Goal: Use online tool/utility: Utilize a website feature to perform a specific function

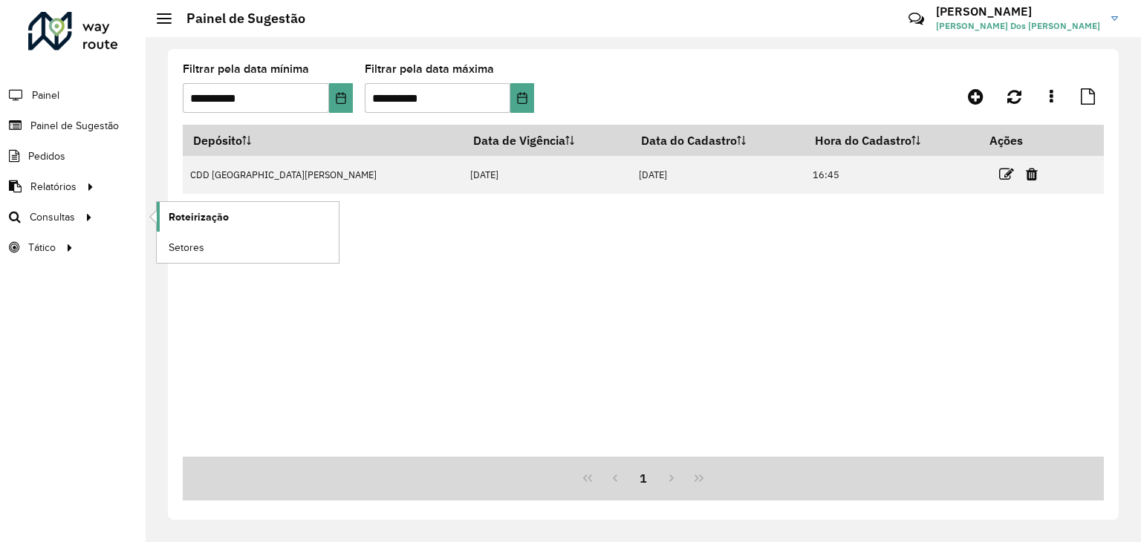
click at [225, 212] on span "Roteirização" at bounding box center [199, 217] width 60 height 16
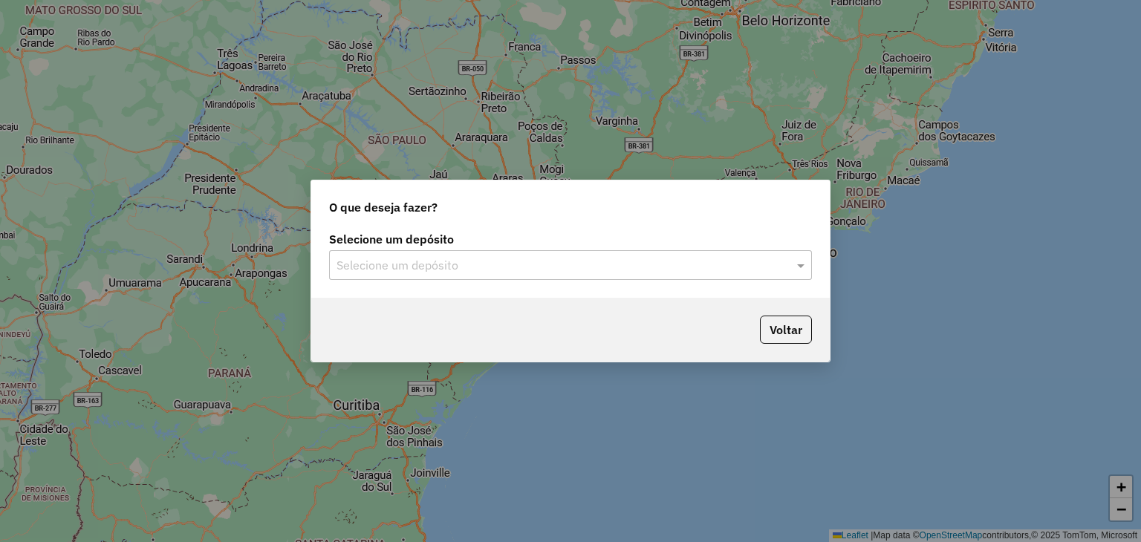
click at [528, 261] on input "text" at bounding box center [555, 266] width 438 height 18
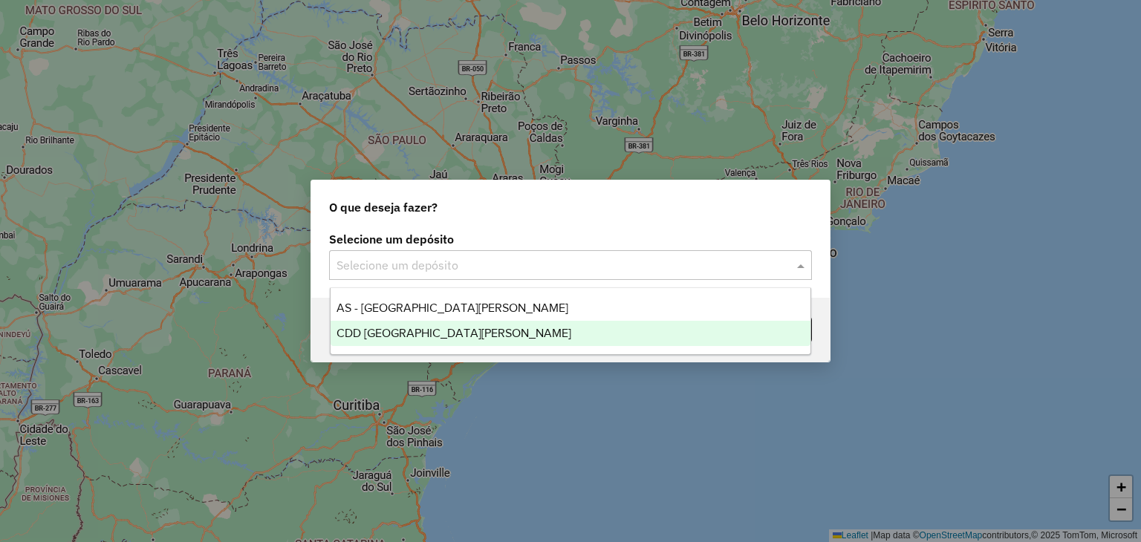
click at [438, 329] on span "CDD [GEOGRAPHIC_DATA]" at bounding box center [453, 333] width 235 height 13
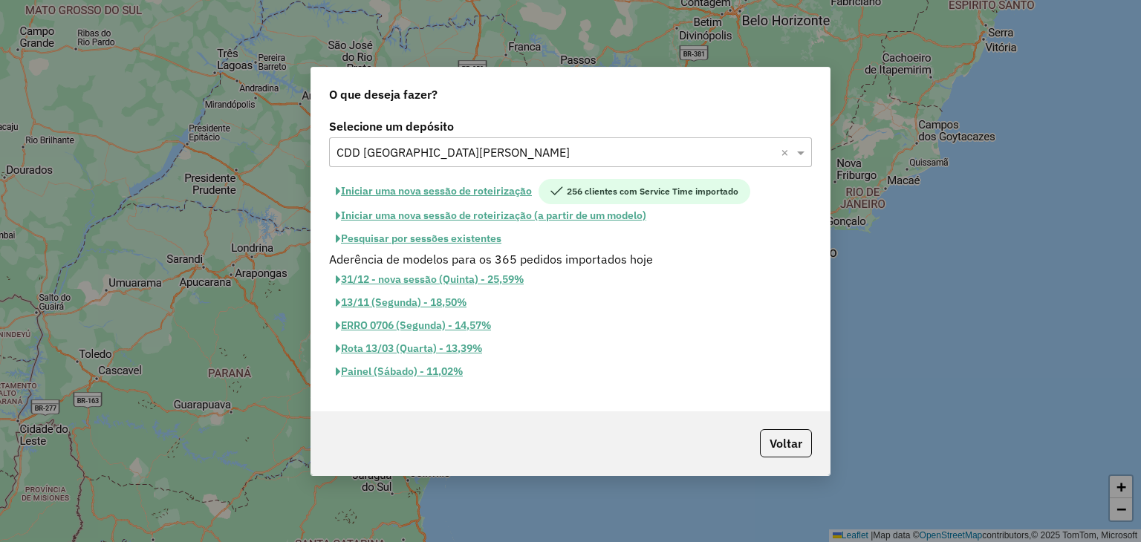
click at [436, 237] on button "Pesquisar por sessões existentes" at bounding box center [418, 238] width 179 height 23
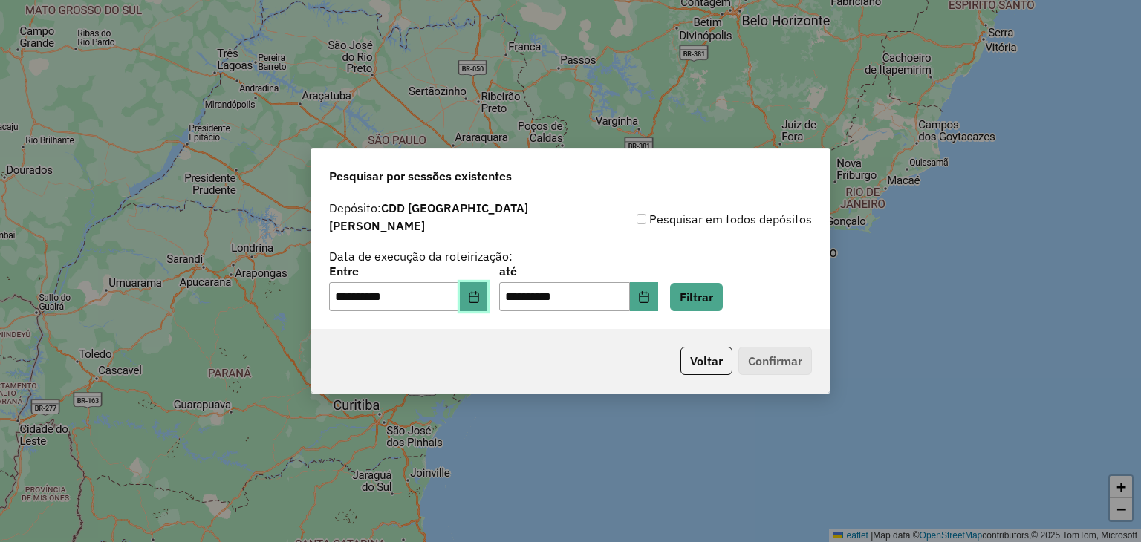
click at [482, 303] on button "Choose Date" at bounding box center [474, 297] width 28 height 30
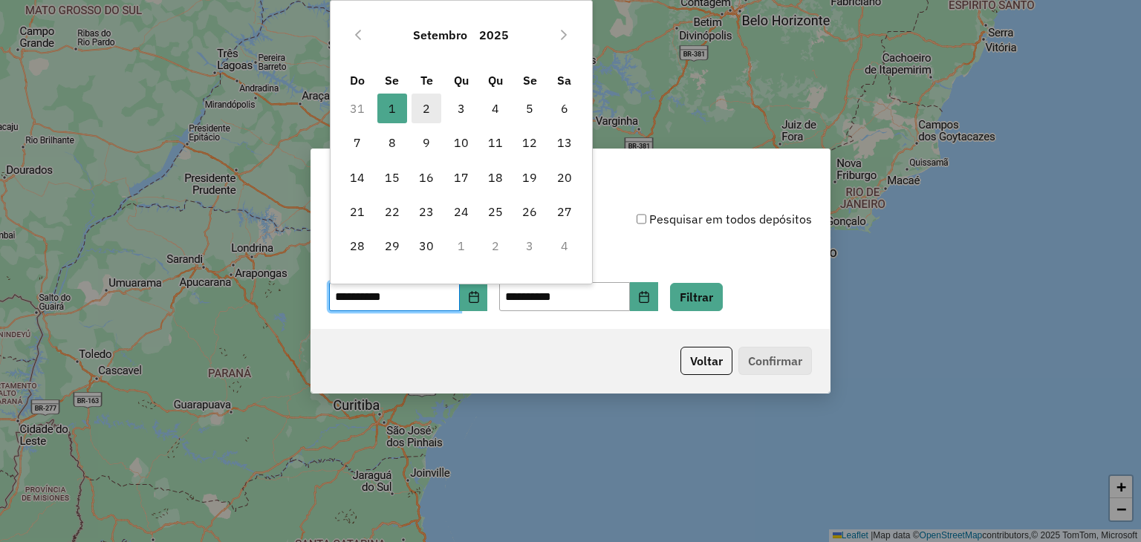
click at [428, 109] on span "2" at bounding box center [426, 109] width 30 height 30
type input "**********"
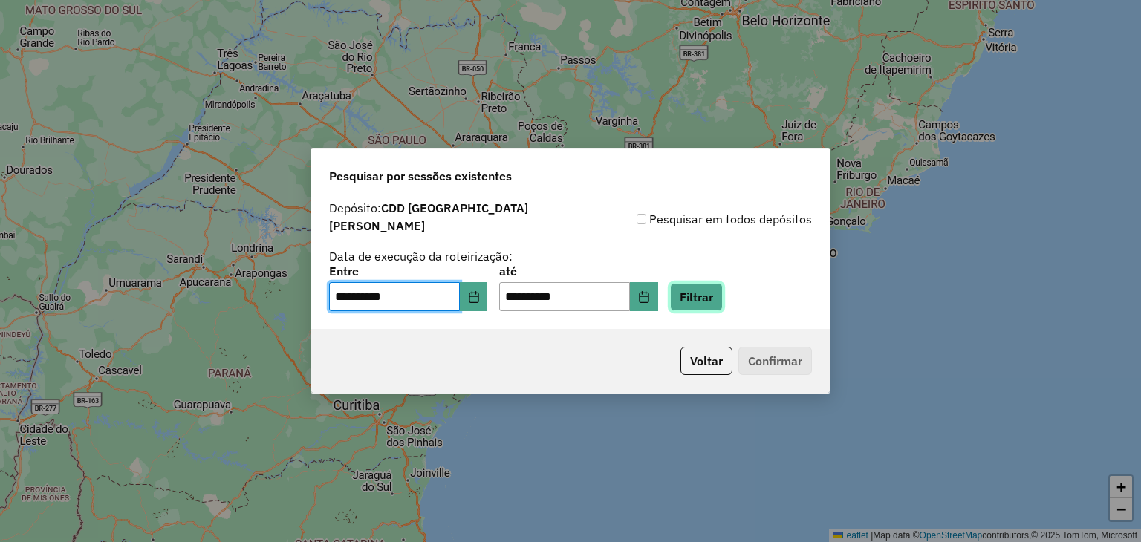
click at [708, 301] on button "Filtrar" at bounding box center [696, 297] width 53 height 28
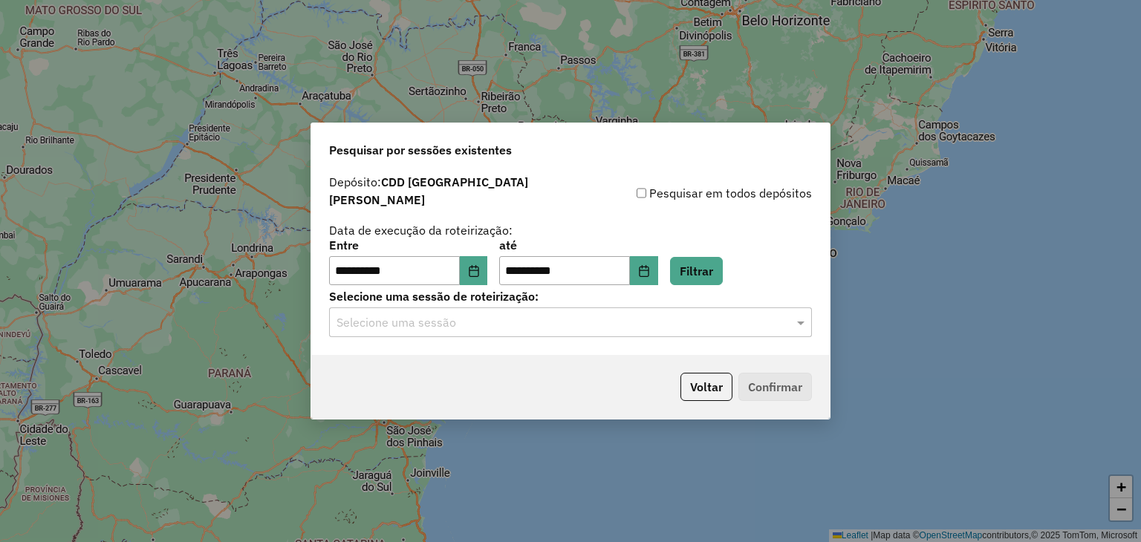
click at [561, 318] on input "text" at bounding box center [555, 323] width 438 height 18
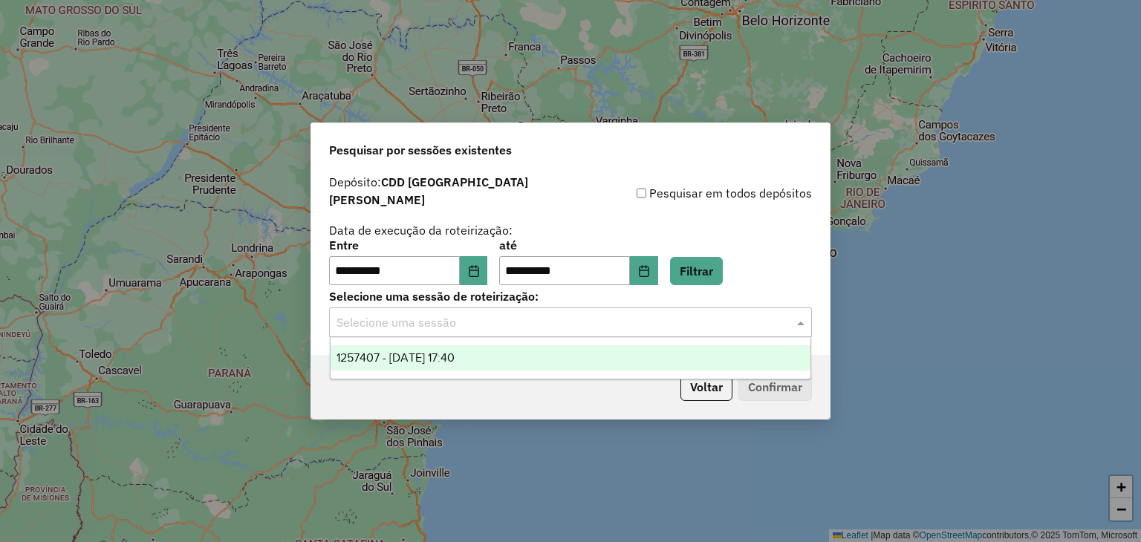
click at [454, 354] on span "1257407 - 02/09/2025 17:40" at bounding box center [395, 357] width 118 height 13
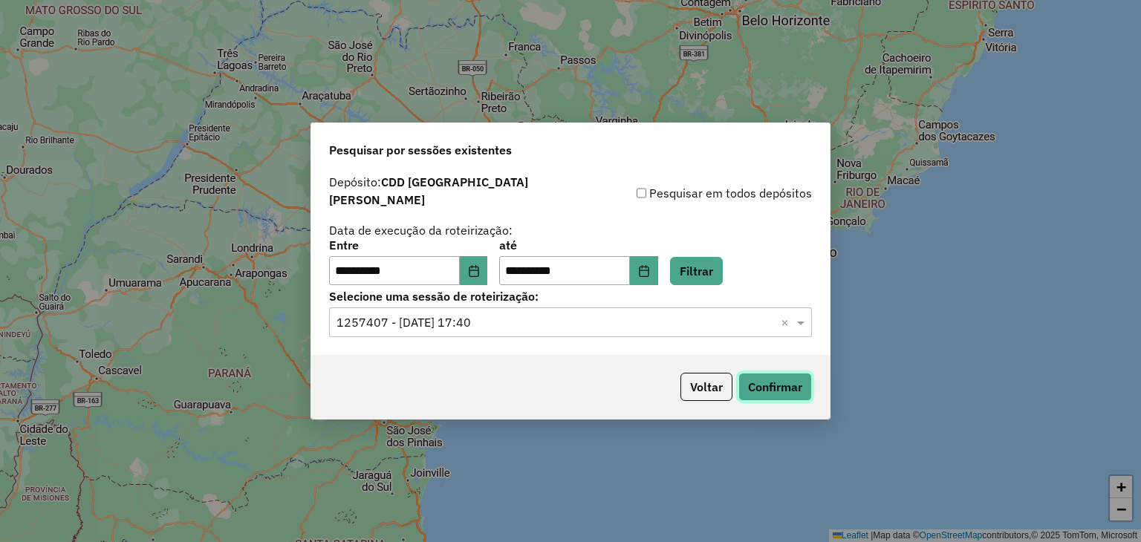
click at [780, 379] on button "Confirmar" at bounding box center [775, 387] width 74 height 28
click at [710, 267] on button "Filtrar" at bounding box center [696, 271] width 53 height 28
click at [594, 314] on input "text" at bounding box center [555, 323] width 438 height 18
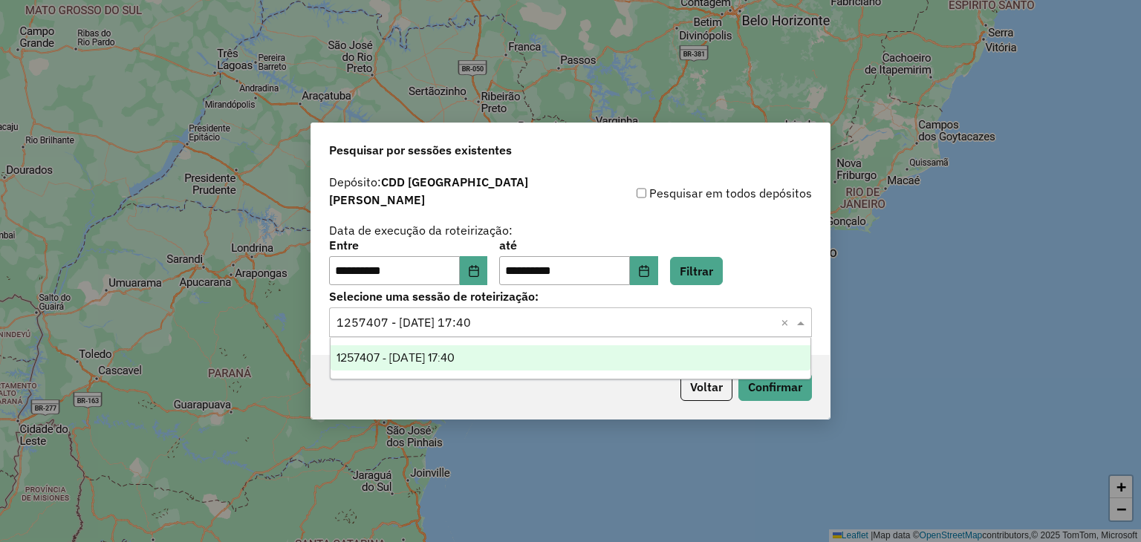
click at [593, 314] on input "text" at bounding box center [555, 323] width 438 height 18
drag, startPoint x: 603, startPoint y: 356, endPoint x: 639, endPoint y: 366, distance: 36.9
click at [603, 356] on div "1257407 - 02/09/2025 17:40" at bounding box center [570, 357] width 480 height 25
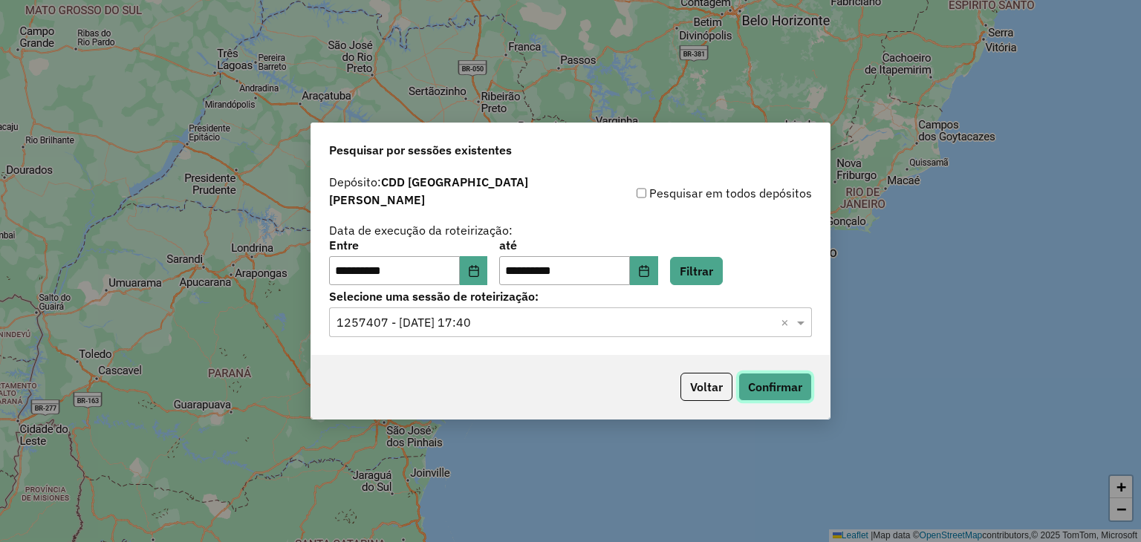
click at [755, 380] on button "Confirmar" at bounding box center [775, 387] width 74 height 28
click at [710, 247] on div "**********" at bounding box center [570, 263] width 483 height 46
click at [702, 261] on button "Filtrar" at bounding box center [696, 271] width 53 height 28
click at [538, 322] on input "text" at bounding box center [555, 323] width 438 height 18
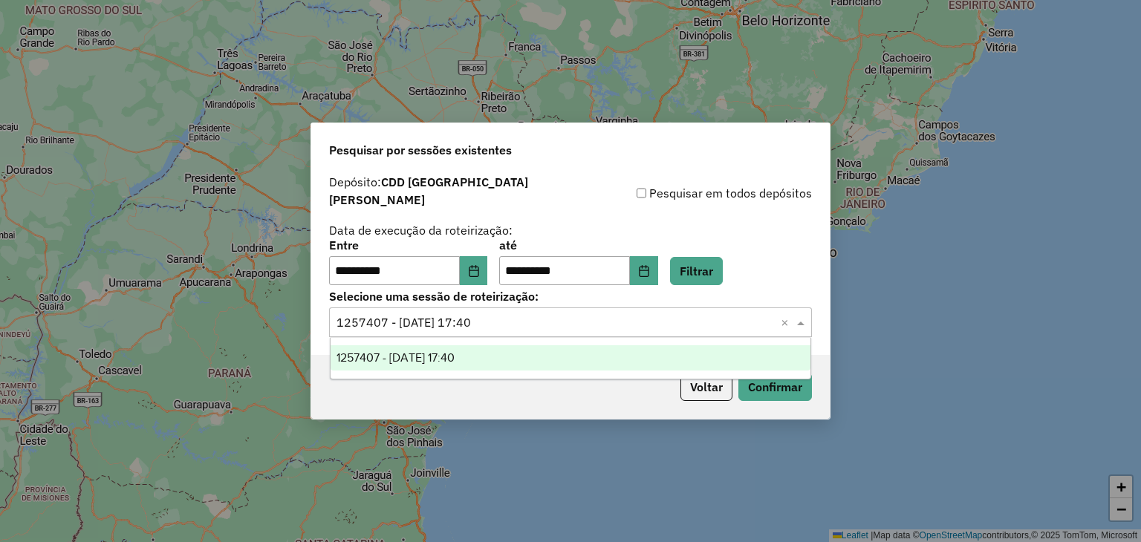
click at [516, 353] on div "1257407 - 02/09/2025 17:40" at bounding box center [570, 357] width 480 height 25
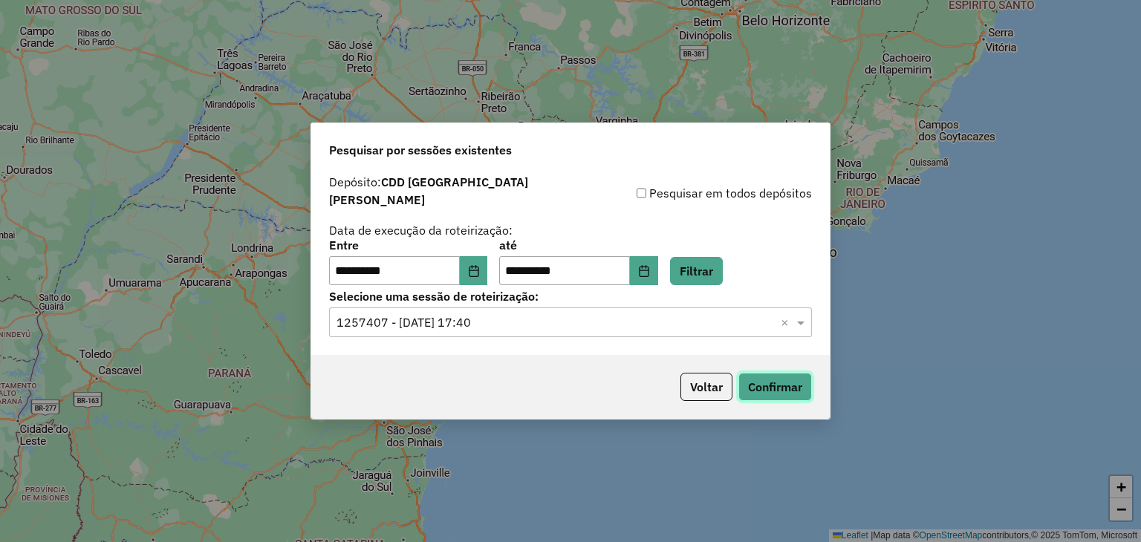
click at [769, 390] on button "Confirmar" at bounding box center [775, 387] width 74 height 28
click at [701, 268] on button "Filtrar" at bounding box center [696, 271] width 53 height 28
click at [784, 375] on button "Confirmar" at bounding box center [775, 387] width 74 height 28
click at [708, 265] on button "Filtrar" at bounding box center [696, 271] width 53 height 28
click at [801, 374] on button "Confirmar" at bounding box center [775, 387] width 74 height 28
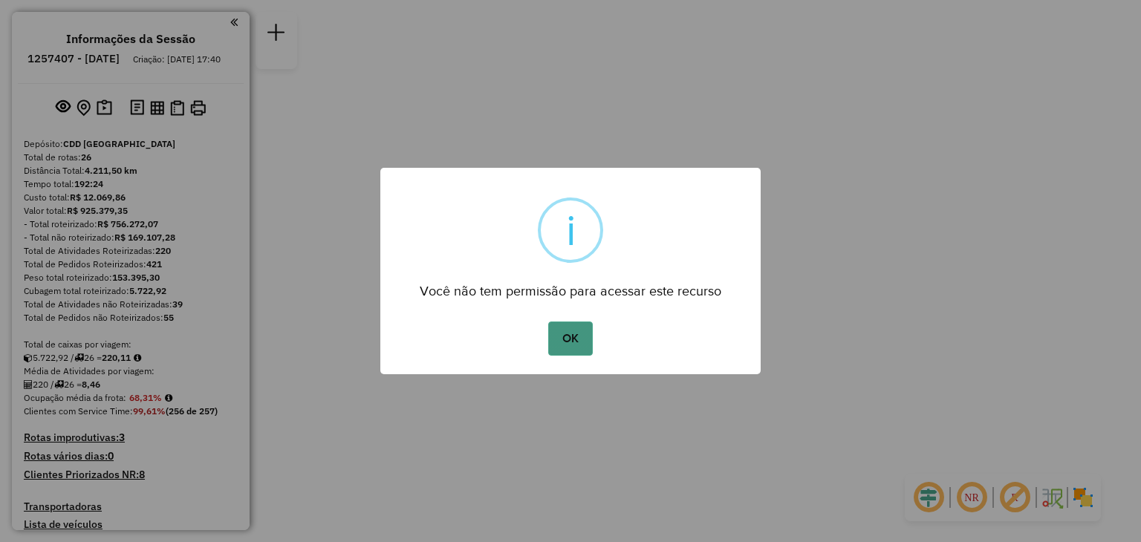
click at [585, 333] on button "OK" at bounding box center [570, 339] width 44 height 34
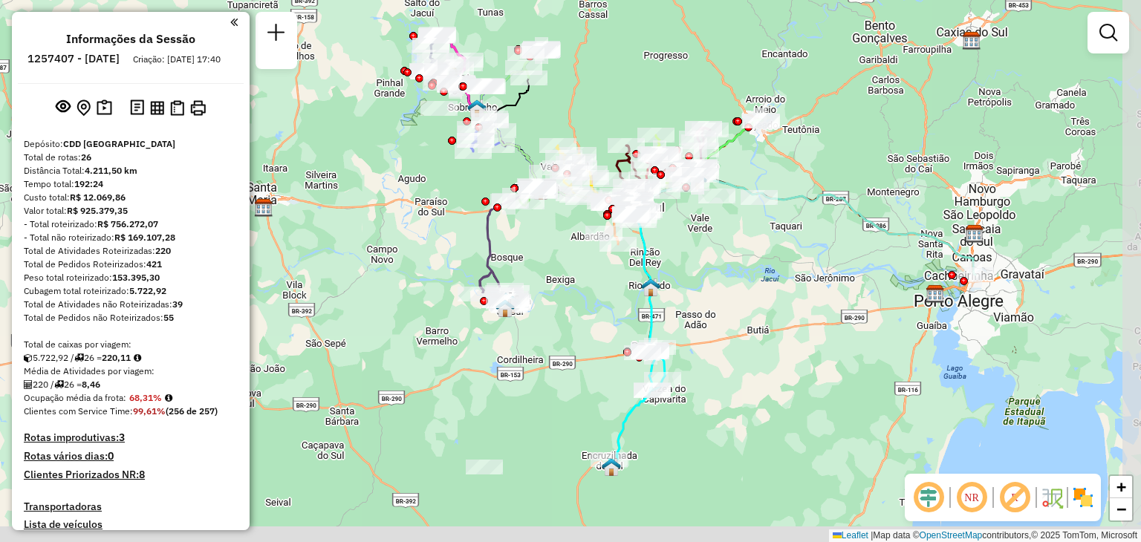
drag, startPoint x: 775, startPoint y: 414, endPoint x: 677, endPoint y: 326, distance: 131.5
click at [679, 329] on div "Janela de atendimento Grade de atendimento Capacidade Transportadoras Veículos …" at bounding box center [570, 271] width 1141 height 542
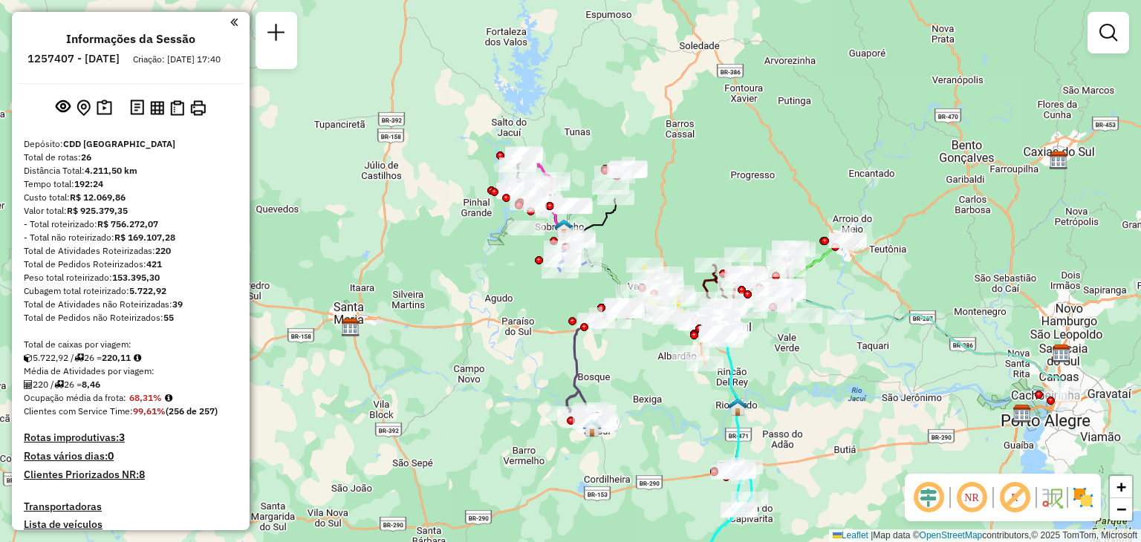
drag, startPoint x: 538, startPoint y: 233, endPoint x: 648, endPoint y: 388, distance: 190.6
click at [648, 388] on div "Janela de atendimento Grade de atendimento Capacidade Transportadoras Veículos …" at bounding box center [570, 271] width 1141 height 542
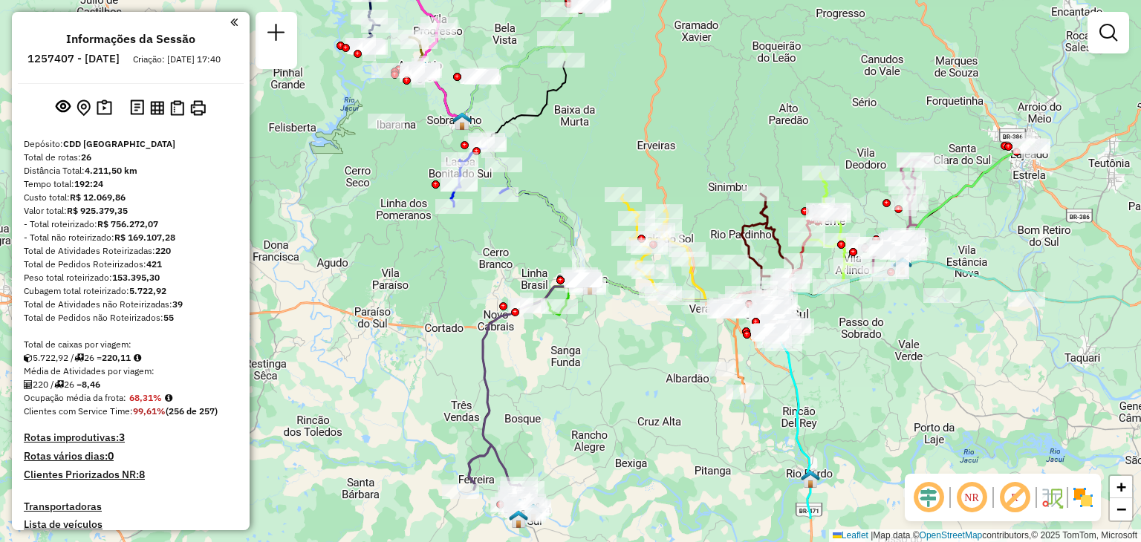
drag, startPoint x: 855, startPoint y: 298, endPoint x: 710, endPoint y: 209, distance: 169.6
click at [710, 209] on div "Janela de atendimento Grade de atendimento Capacidade Transportadoras Veículos …" at bounding box center [570, 271] width 1141 height 542
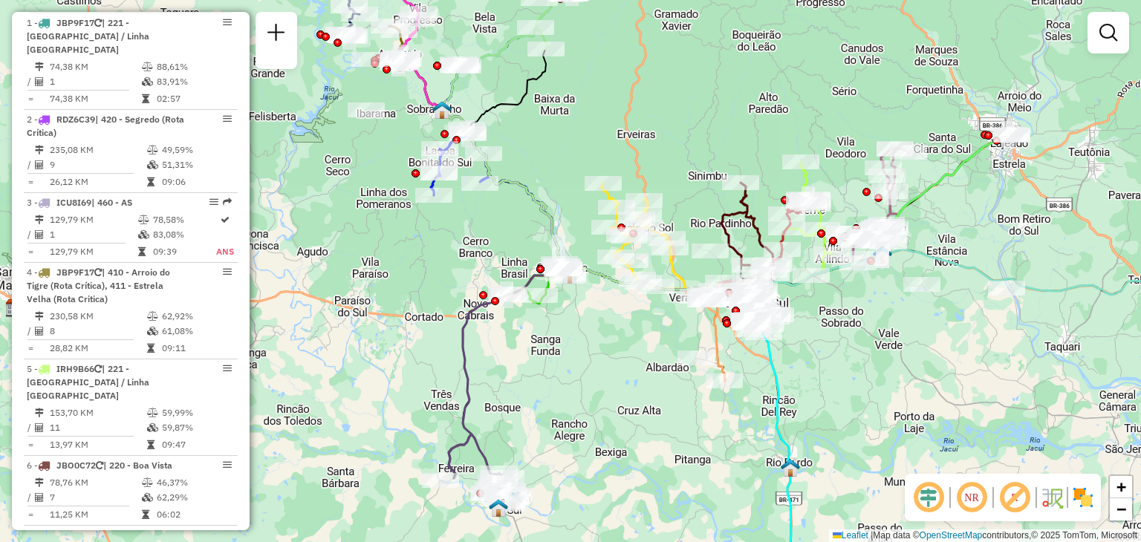
scroll to position [594, 0]
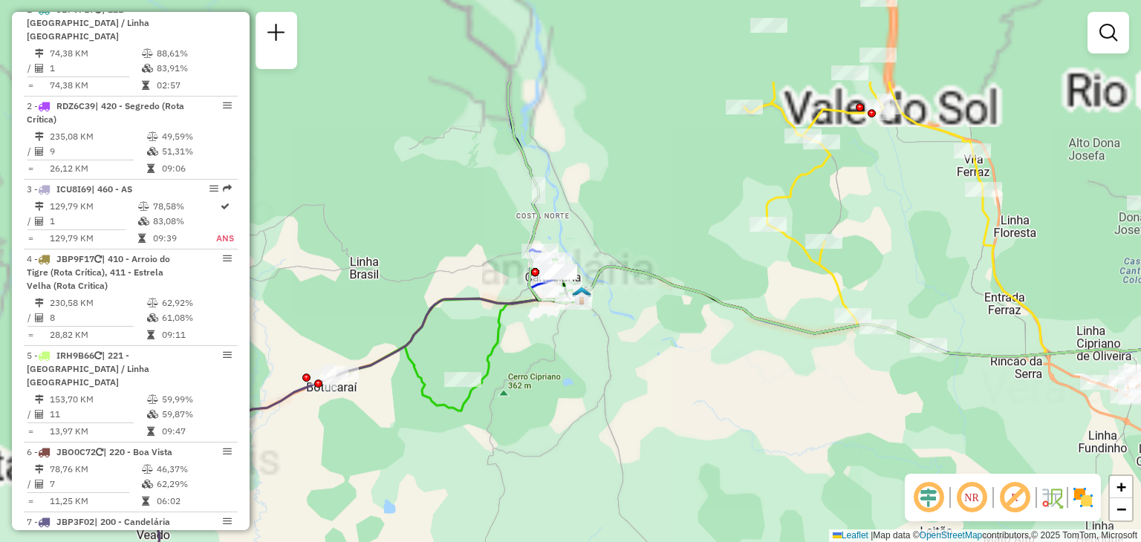
drag, startPoint x: 437, startPoint y: 238, endPoint x: 750, endPoint y: 400, distance: 352.4
click at [750, 400] on div "Janela de atendimento Grade de atendimento Capacidade Transportadoras Veículos …" at bounding box center [570, 271] width 1141 height 542
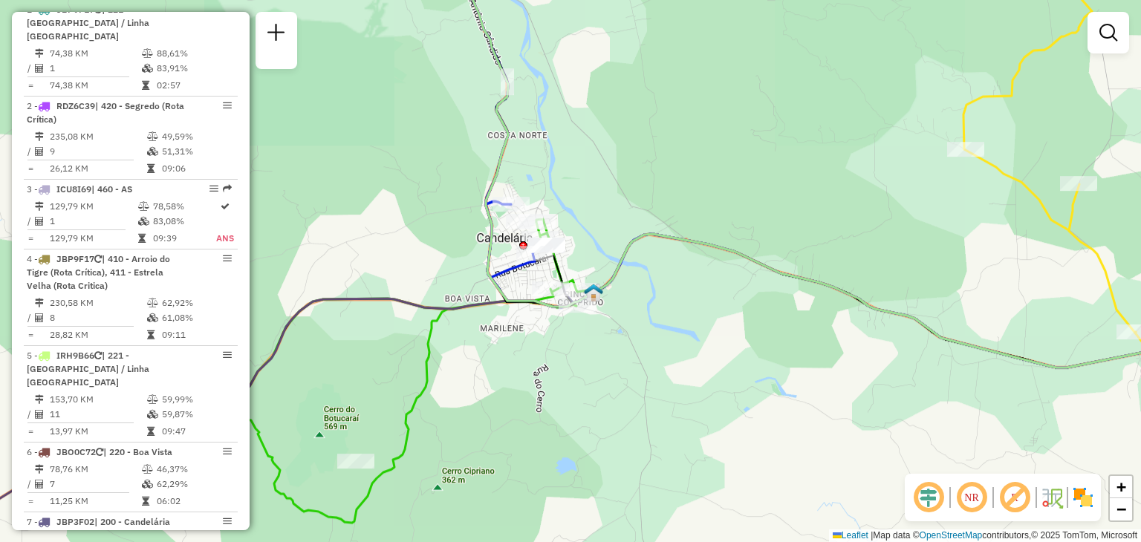
drag, startPoint x: 627, startPoint y: 258, endPoint x: 709, endPoint y: 329, distance: 108.5
click at [709, 329] on icon at bounding box center [854, 161] width 801 height 431
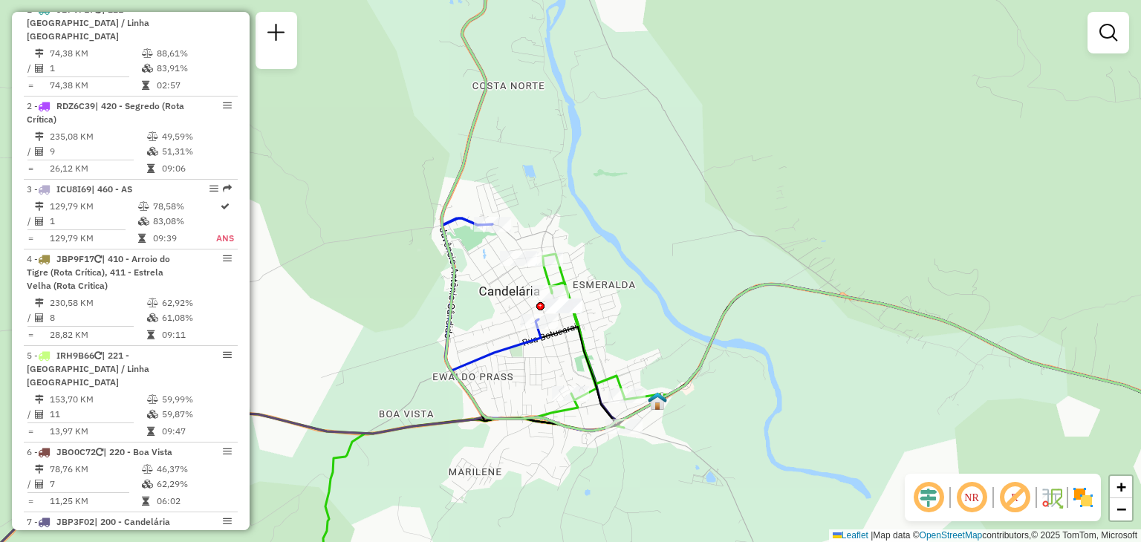
drag, startPoint x: 588, startPoint y: 301, endPoint x: 639, endPoint y: 339, distance: 63.1
click at [639, 339] on div "Janela de atendimento Grade de atendimento Capacidade Transportadoras Veículos …" at bounding box center [570, 271] width 1141 height 542
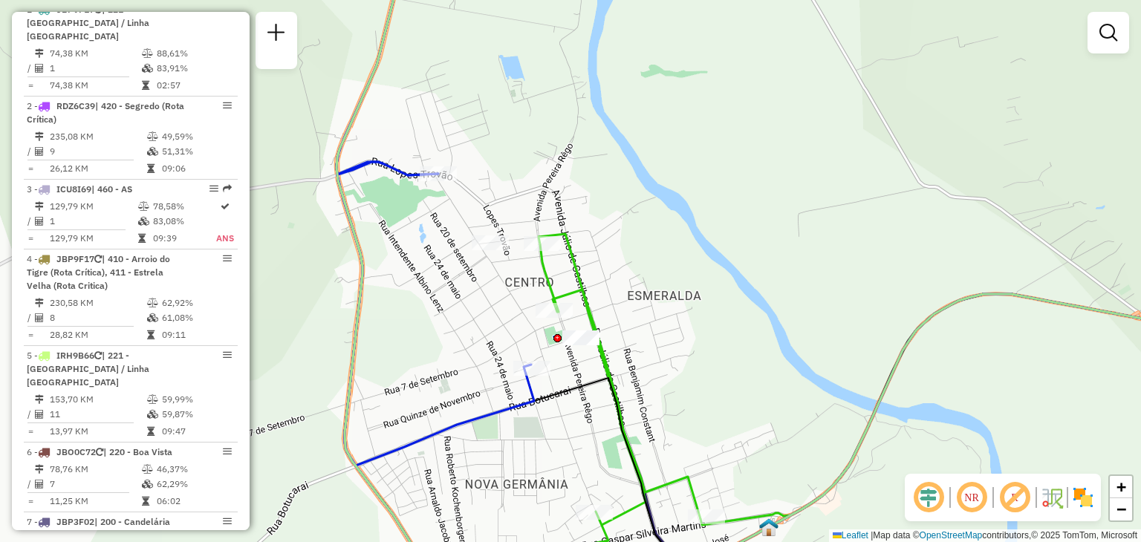
click at [573, 345] on div at bounding box center [580, 337] width 37 height 15
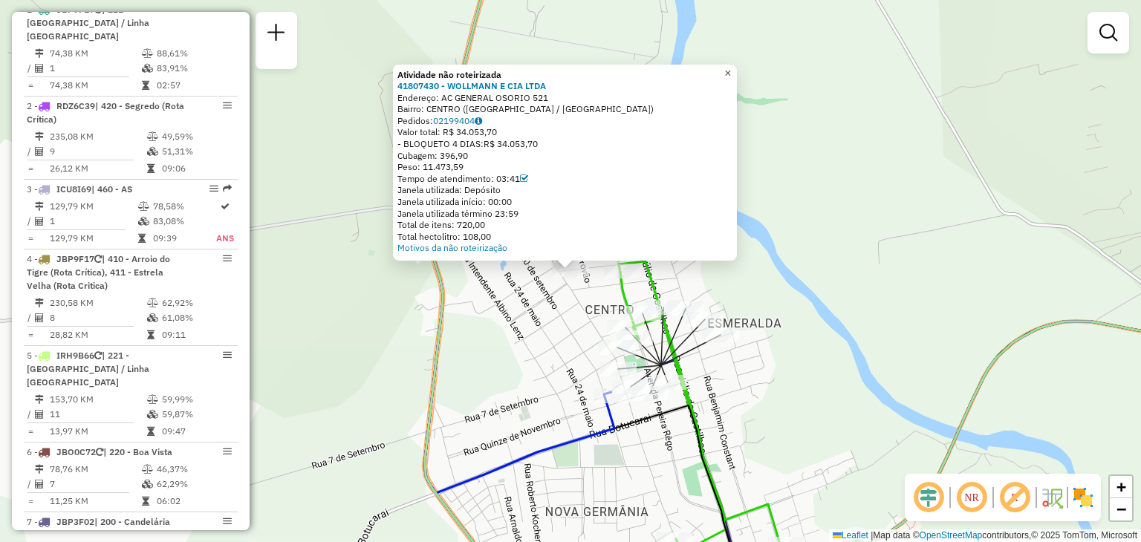
click at [731, 68] on span "×" at bounding box center [727, 73] width 7 height 13
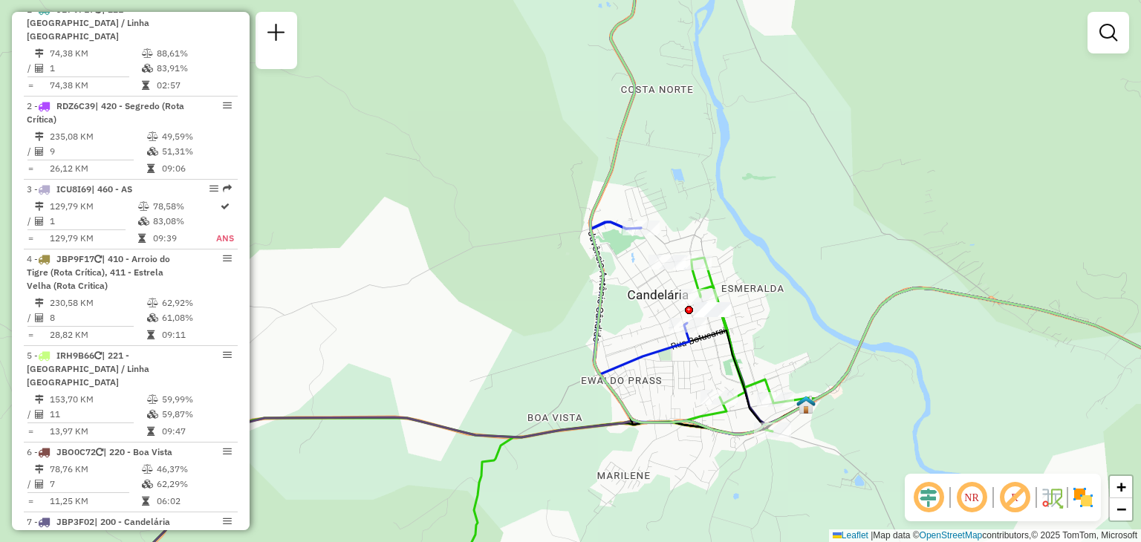
click at [690, 306] on div at bounding box center [689, 310] width 8 height 8
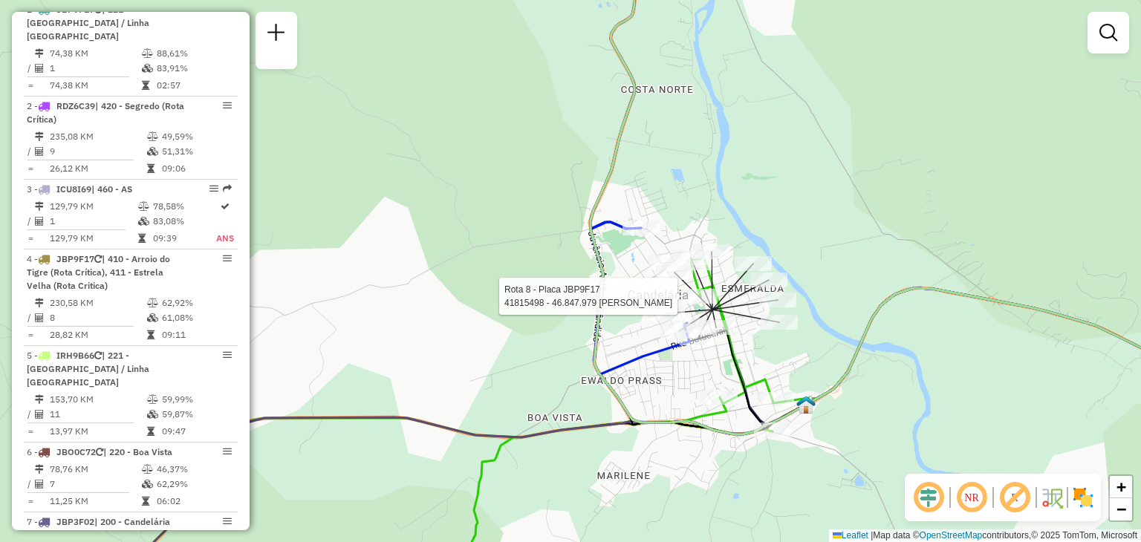
select select "**********"
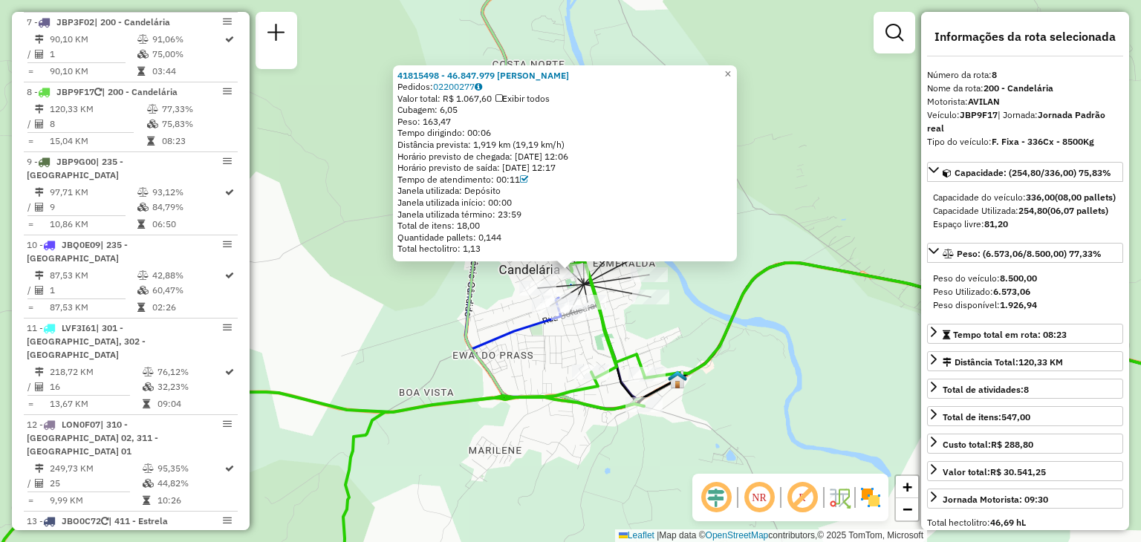
scroll to position [1150, 0]
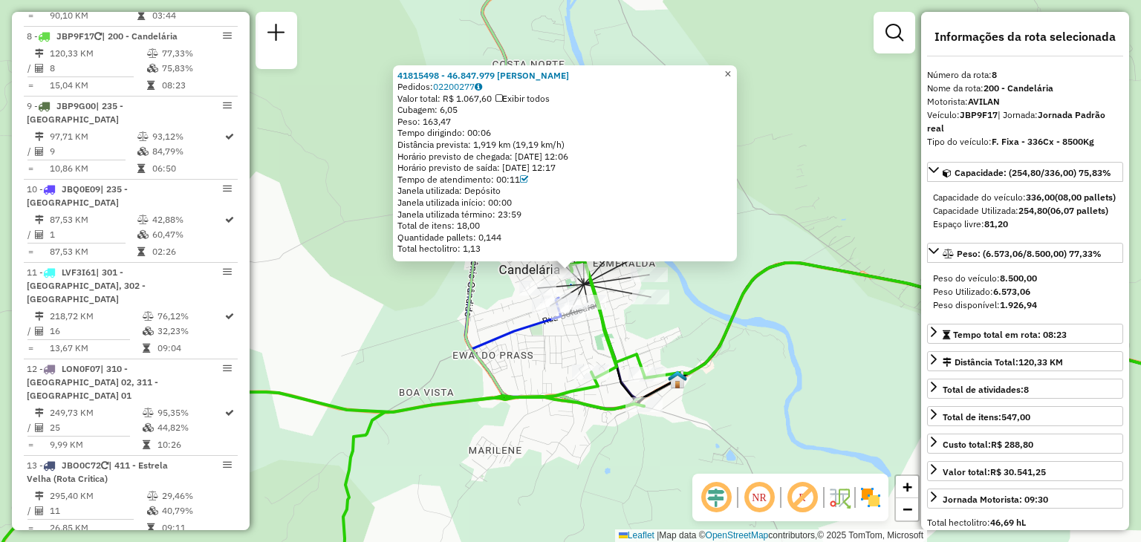
click at [731, 68] on span "×" at bounding box center [727, 74] width 7 height 13
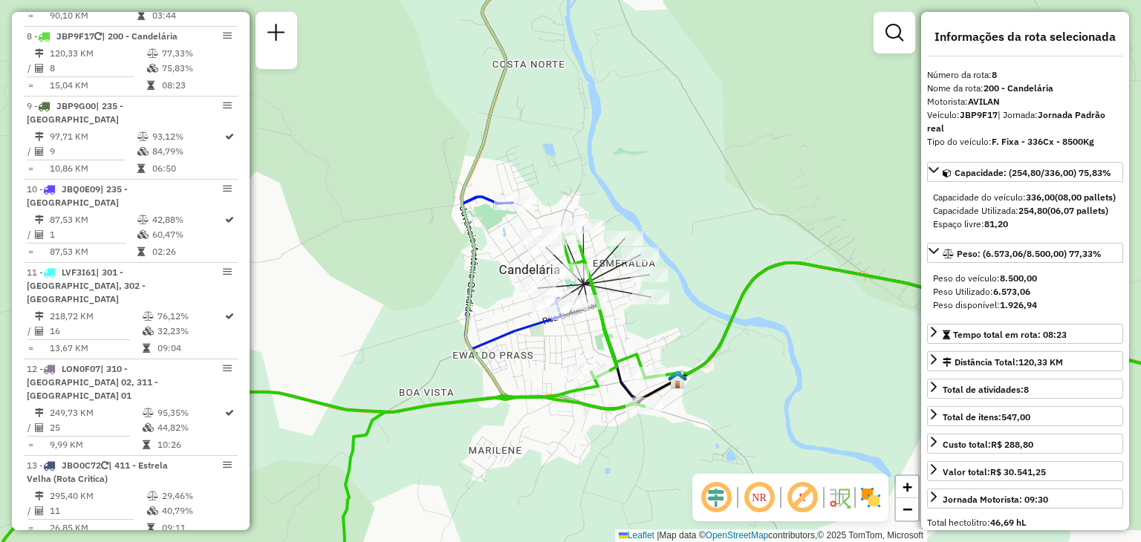
click at [689, 313] on div "Janela de atendimento Grade de atendimento Capacidade Transportadoras Veículos …" at bounding box center [570, 271] width 1141 height 542
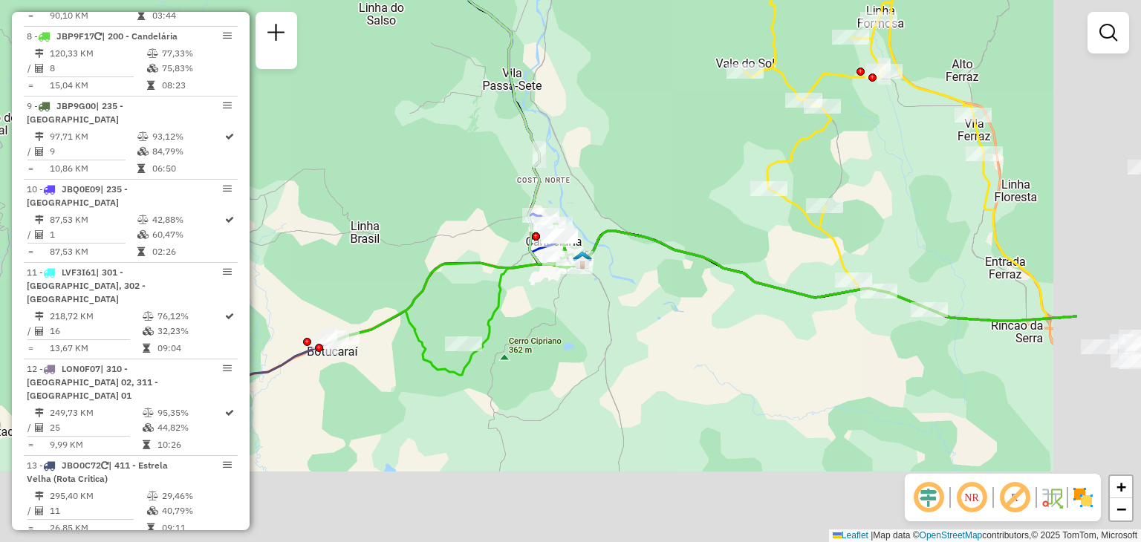
drag, startPoint x: 802, startPoint y: 387, endPoint x: 478, endPoint y: 270, distance: 344.8
click at [478, 271] on div "Janela de atendimento Grade de atendimento Capacidade Transportadoras Veículos …" at bounding box center [570, 271] width 1141 height 542
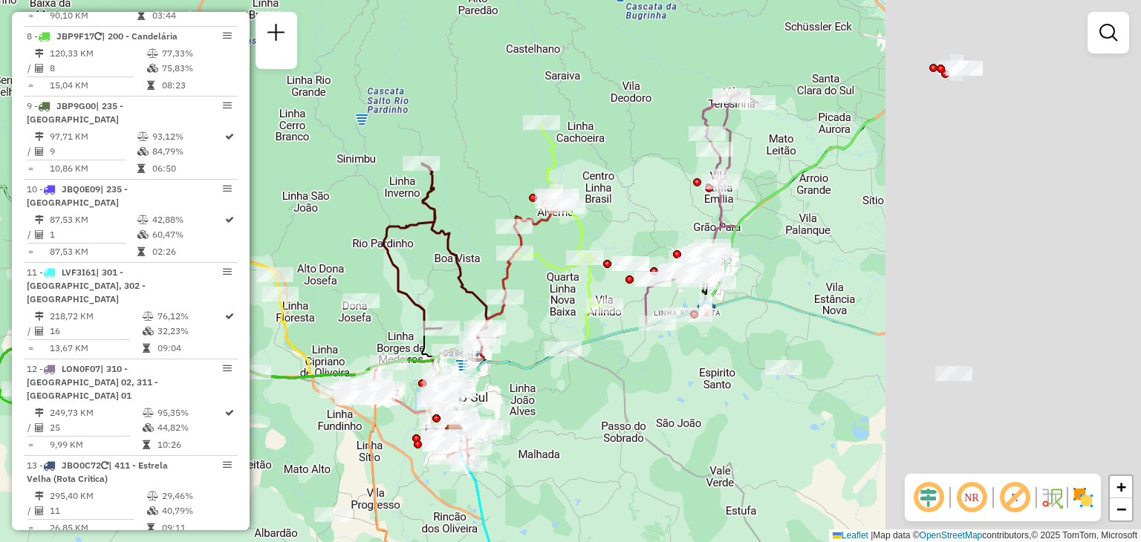
drag, startPoint x: 729, startPoint y: 348, endPoint x: 390, endPoint y: 437, distance: 350.9
click at [390, 437] on div "Janela de atendimento Grade de atendimento Capacidade Transportadoras Veículos …" at bounding box center [570, 271] width 1141 height 542
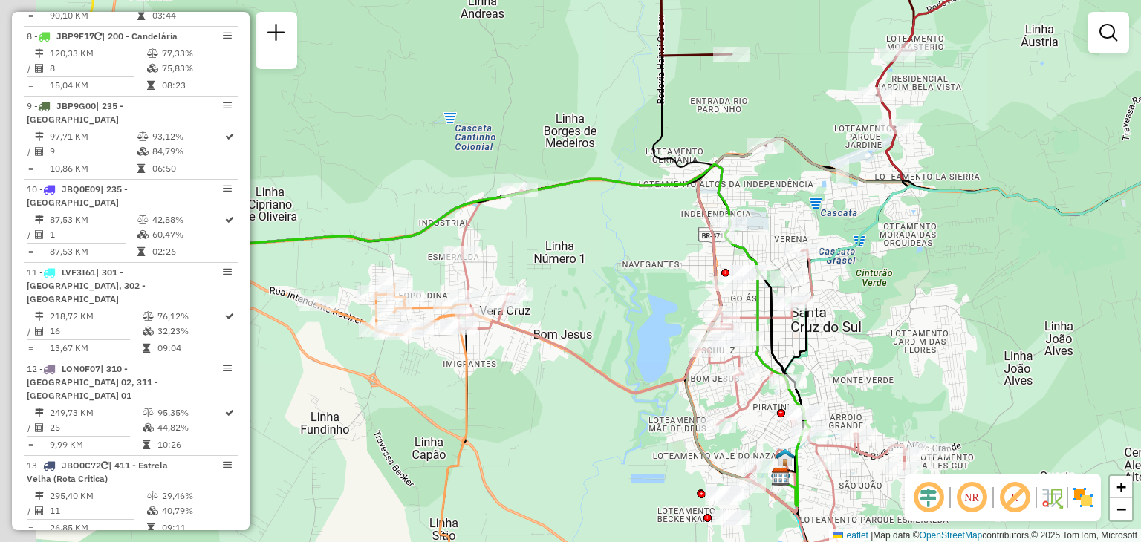
drag, startPoint x: 446, startPoint y: 265, endPoint x: 633, endPoint y: 307, distance: 191.9
click at [633, 307] on div "Janela de atendimento Grade de atendimento Capacidade Transportadoras Veículos …" at bounding box center [570, 271] width 1141 height 542
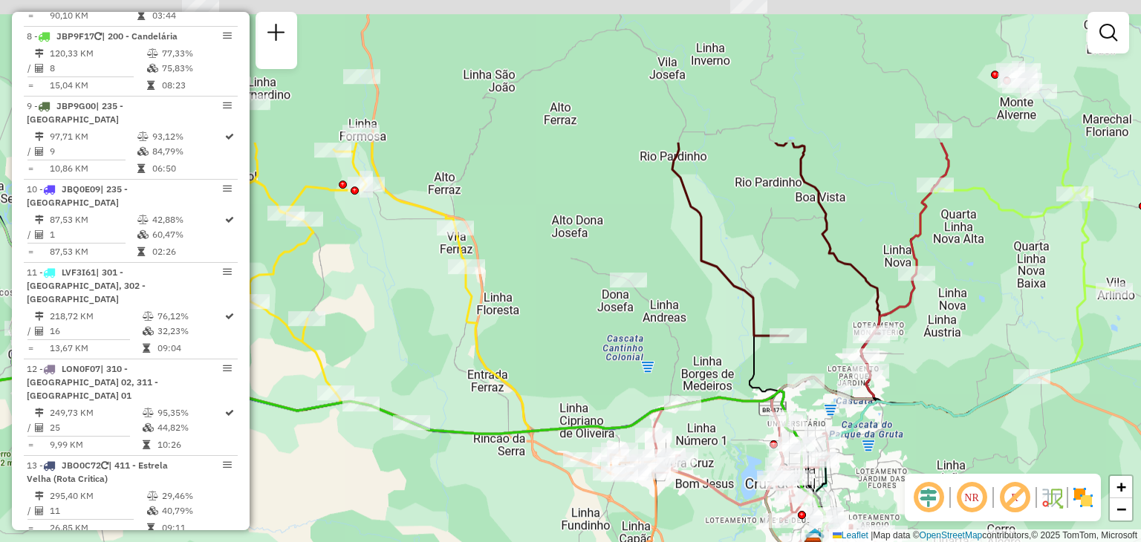
drag, startPoint x: 936, startPoint y: 140, endPoint x: 922, endPoint y: 363, distance: 223.2
click at [922, 363] on div "Janela de atendimento Grade de atendimento Capacidade Transportadoras Veículos …" at bounding box center [570, 271] width 1141 height 542
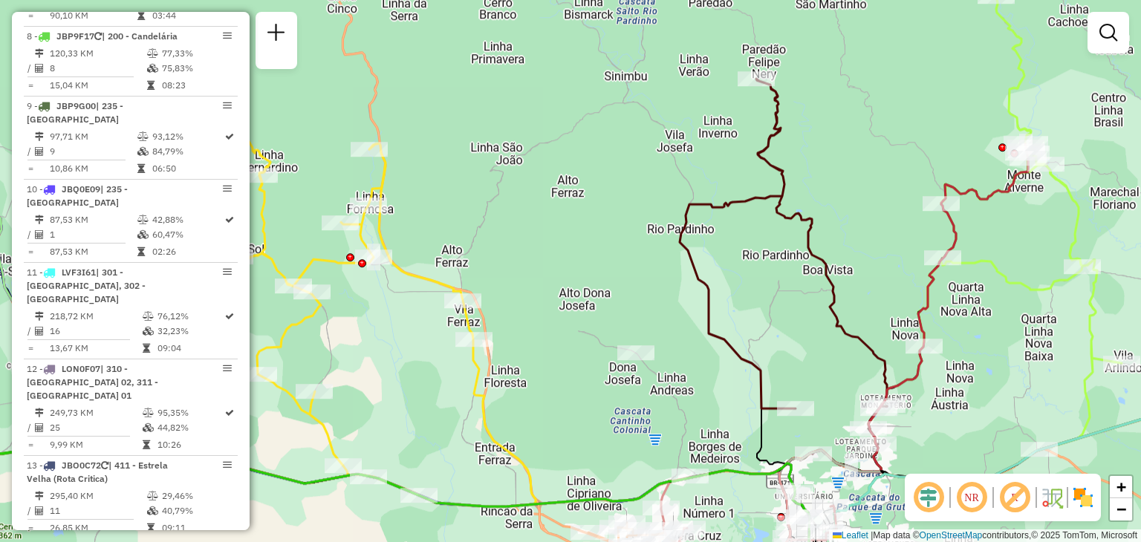
drag, startPoint x: 746, startPoint y: 171, endPoint x: 754, endPoint y: 232, distance: 61.5
click at [754, 232] on div "Janela de atendimento Grade de atendimento Capacidade Transportadoras Veículos …" at bounding box center [570, 271] width 1141 height 542
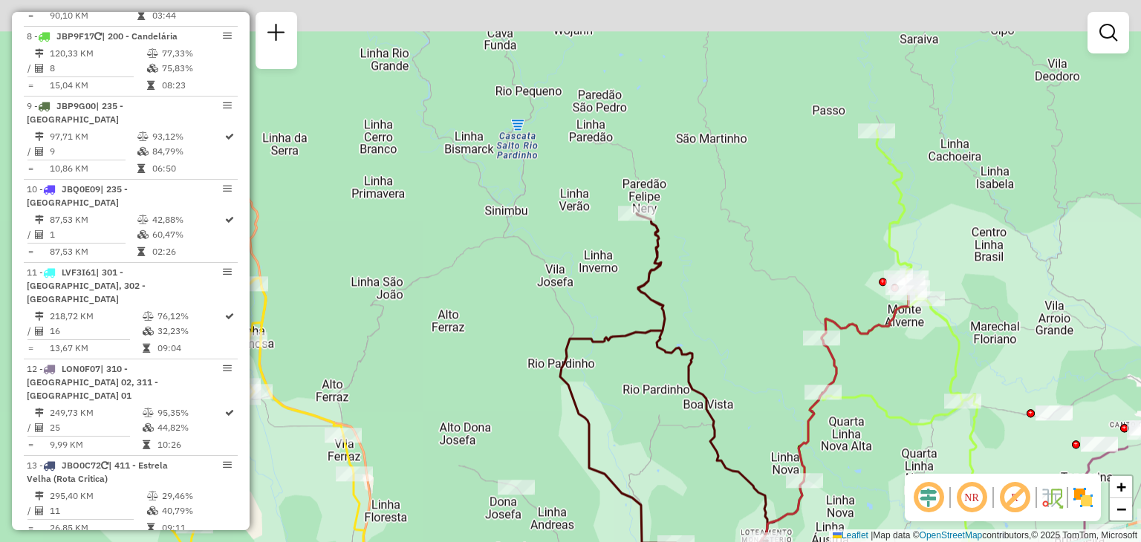
drag, startPoint x: 838, startPoint y: 226, endPoint x: 711, endPoint y: 310, distance: 152.6
click at [712, 311] on div "Janela de atendimento Grade de atendimento Capacidade Transportadoras Veículos …" at bounding box center [570, 271] width 1141 height 542
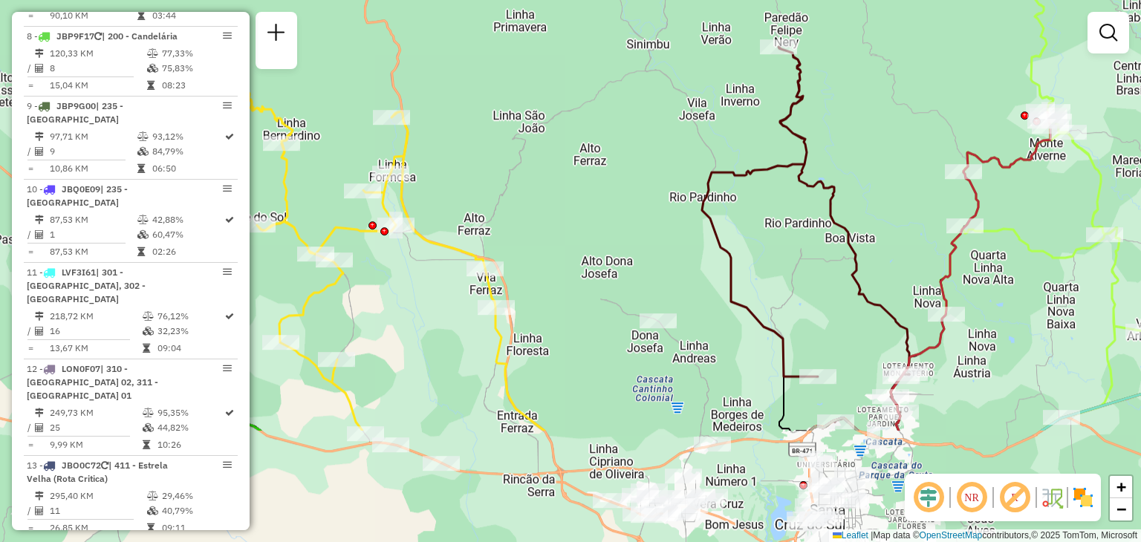
drag, startPoint x: 724, startPoint y: 309, endPoint x: 879, endPoint y: 104, distance: 257.1
click at [879, 104] on div "Janela de atendimento Grade de atendimento Capacidade Transportadoras Veículos …" at bounding box center [570, 271] width 1141 height 542
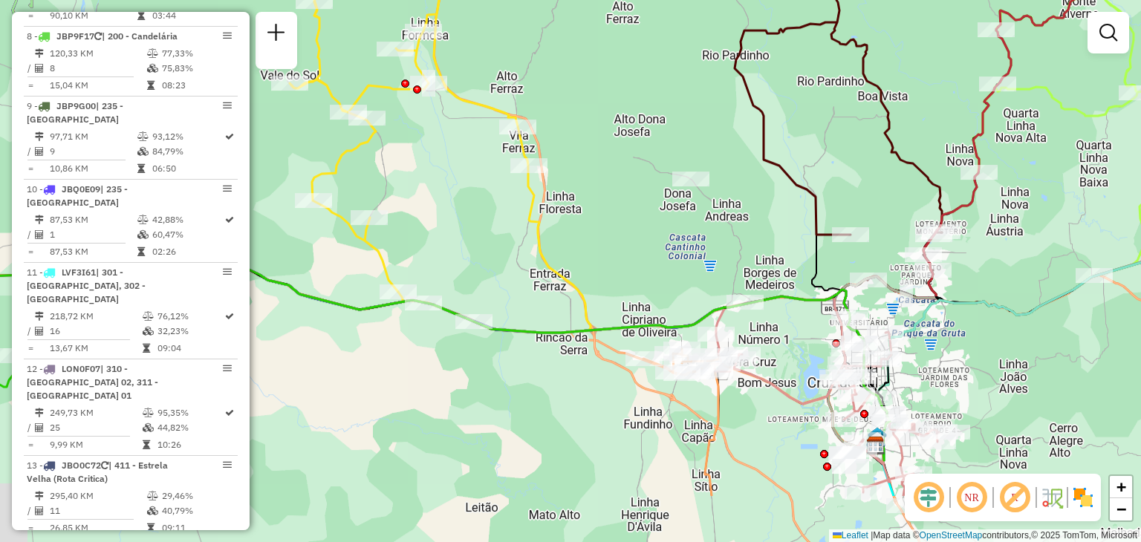
drag, startPoint x: 804, startPoint y: 258, endPoint x: 816, endPoint y: 108, distance: 150.5
click at [818, 108] on div "Janela de atendimento Grade de atendimento Capacidade Transportadoras Veículos …" at bounding box center [570, 271] width 1141 height 542
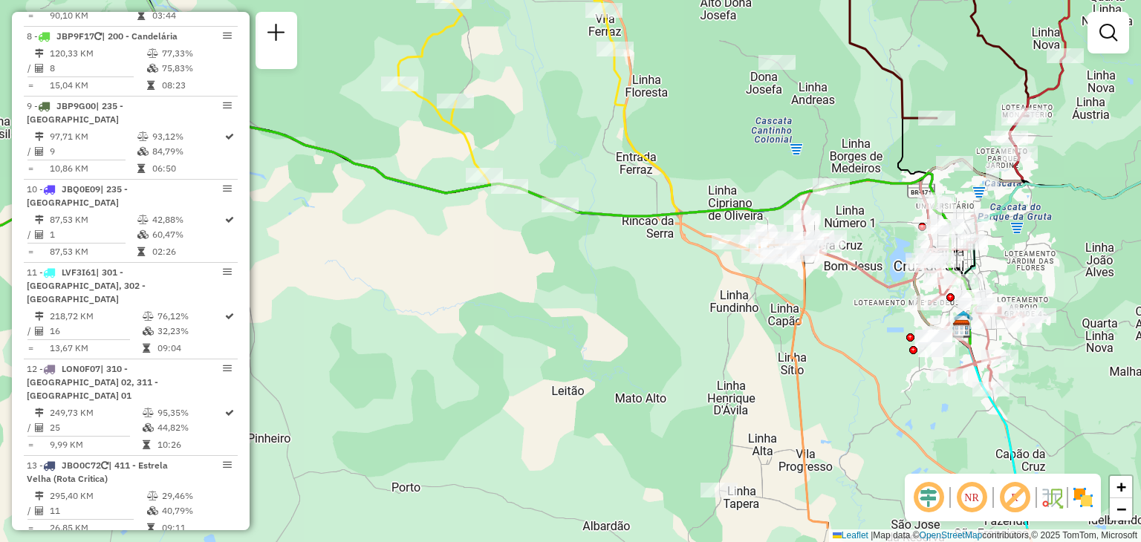
drag, startPoint x: 786, startPoint y: 317, endPoint x: 876, endPoint y: 250, distance: 112.4
click at [876, 250] on div "Janela de atendimento Grade de atendimento Capacidade Transportadoras Veículos …" at bounding box center [570, 271] width 1141 height 542
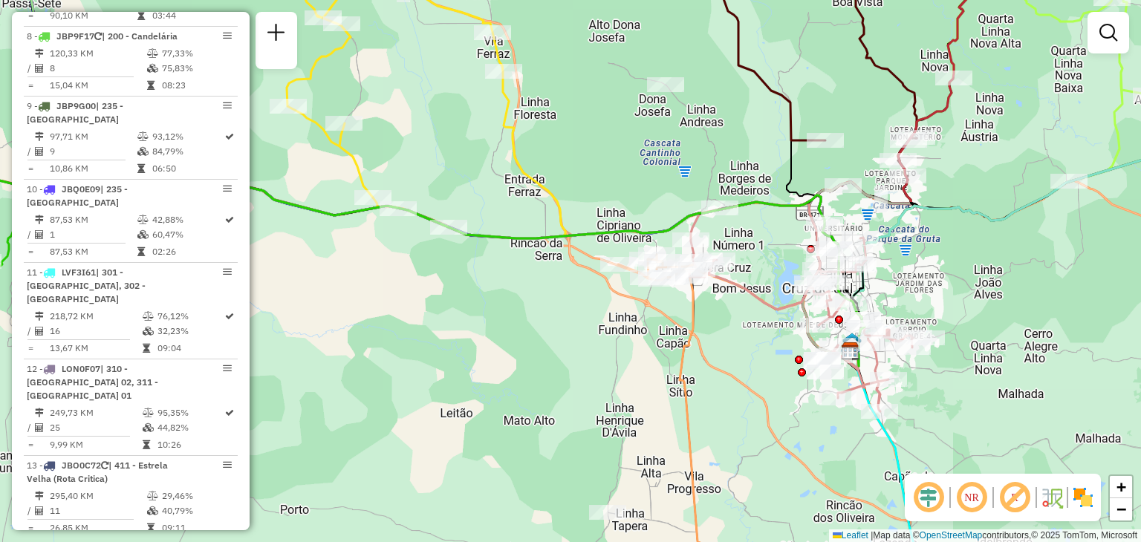
drag, startPoint x: 1003, startPoint y: 260, endPoint x: 886, endPoint y: 281, distance: 118.4
click at [891, 281] on div "Janela de atendimento Grade de atendimento Capacidade Transportadoras Veículos …" at bounding box center [570, 271] width 1141 height 542
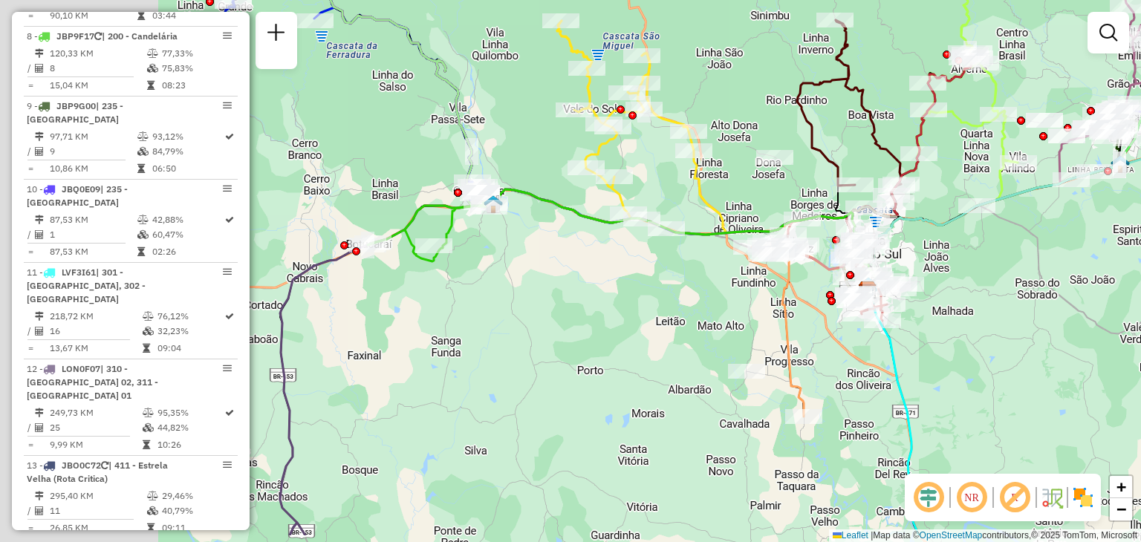
drag, startPoint x: 555, startPoint y: 206, endPoint x: 754, endPoint y: 139, distance: 209.9
click at [754, 139] on div "Janela de atendimento Grade de atendimento Capacidade Transportadoras Veículos …" at bounding box center [570, 271] width 1141 height 542
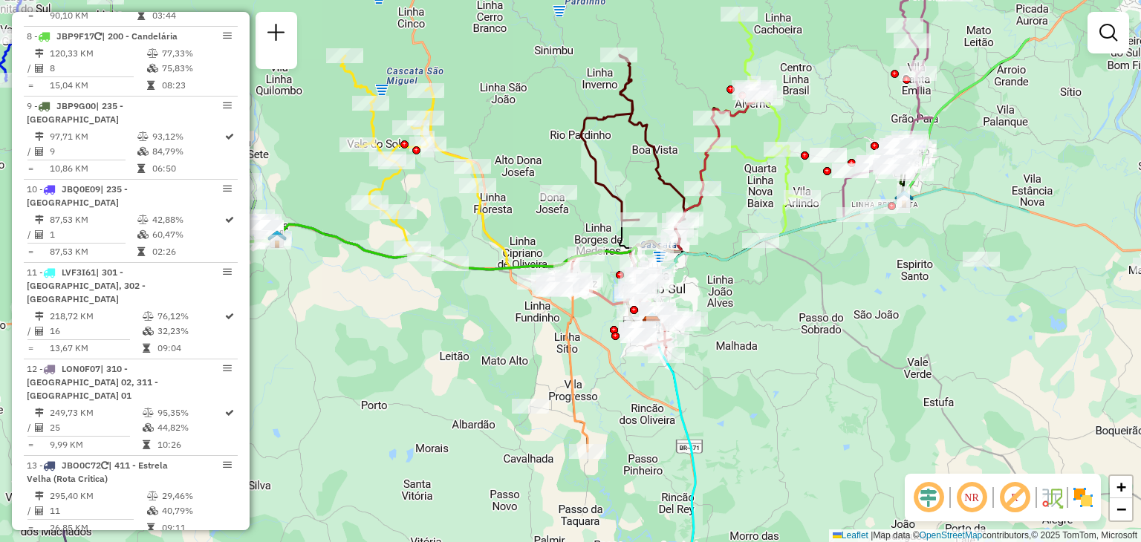
drag, startPoint x: 646, startPoint y: 308, endPoint x: 518, endPoint y: 321, distance: 128.4
click at [517, 322] on div "Janela de atendimento Grade de atendimento Capacidade Transportadoras Veículos …" at bounding box center [570, 271] width 1141 height 542
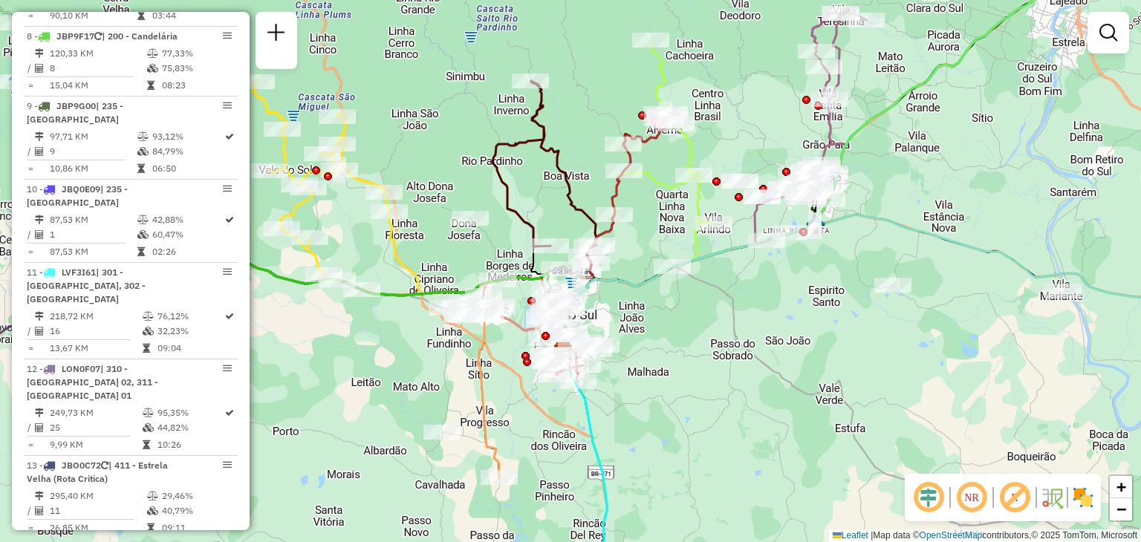
drag, startPoint x: 640, startPoint y: 304, endPoint x: 591, endPoint y: 316, distance: 50.4
click at [591, 316] on div "Janela de atendimento Grade de atendimento Capacidade Transportadoras Veículos …" at bounding box center [570, 271] width 1141 height 542
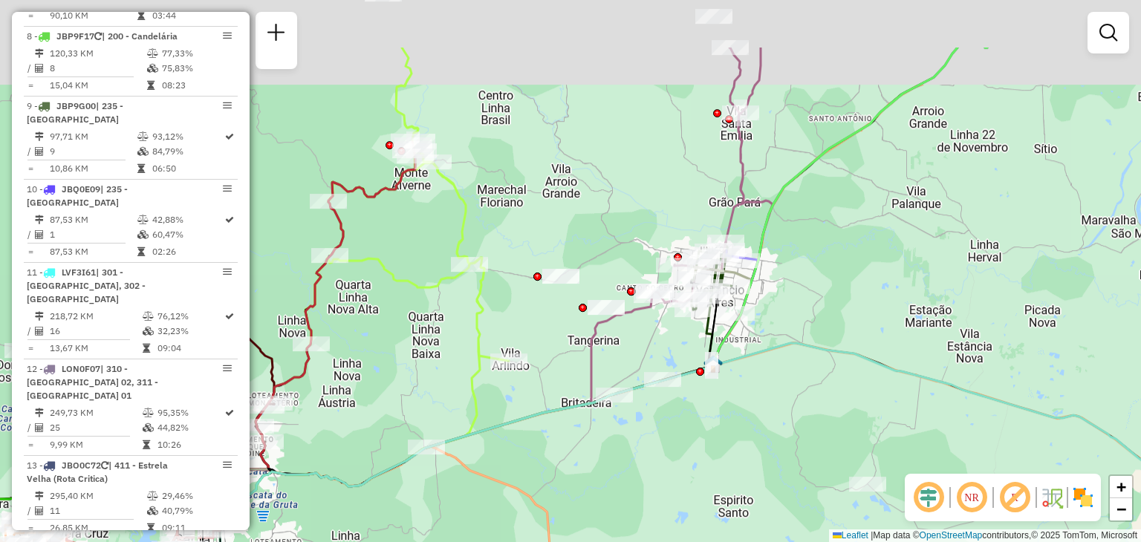
drag, startPoint x: 846, startPoint y: 125, endPoint x: 801, endPoint y: 267, distance: 148.7
click at [801, 267] on div "Janela de atendimento Grade de atendimento Capacidade Transportadoras Veículos …" at bounding box center [570, 271] width 1141 height 542
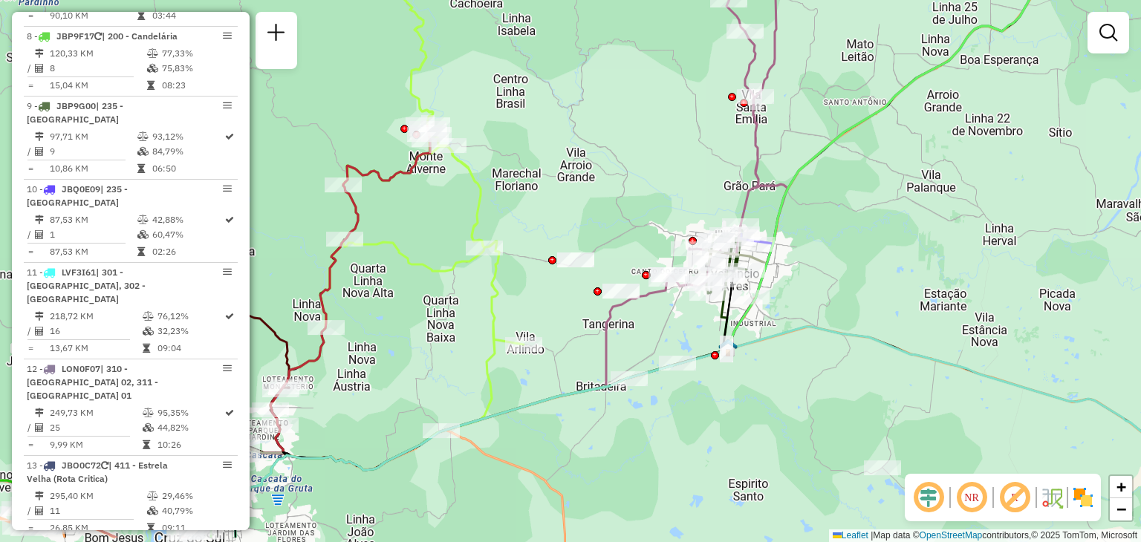
drag, startPoint x: 596, startPoint y: 362, endPoint x: 665, endPoint y: 313, distance: 85.3
click at [675, 303] on div "Janela de atendimento Grade de atendimento Capacidade Transportadoras Veículos …" at bounding box center [570, 271] width 1141 height 542
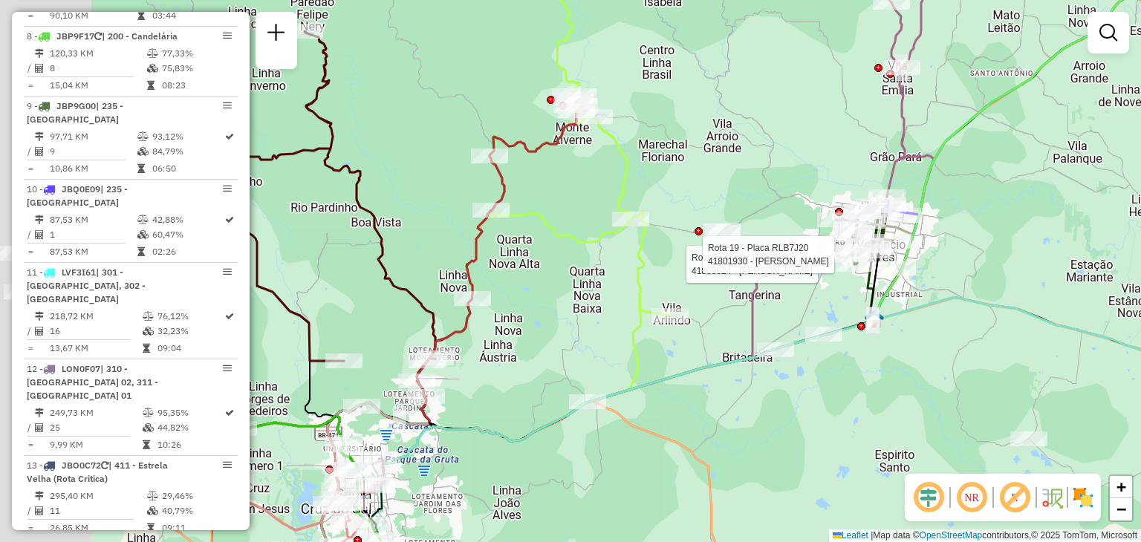
drag, startPoint x: 604, startPoint y: 342, endPoint x: 752, endPoint y: 307, distance: 152.0
click at [752, 307] on icon at bounding box center [568, 409] width 492 height 318
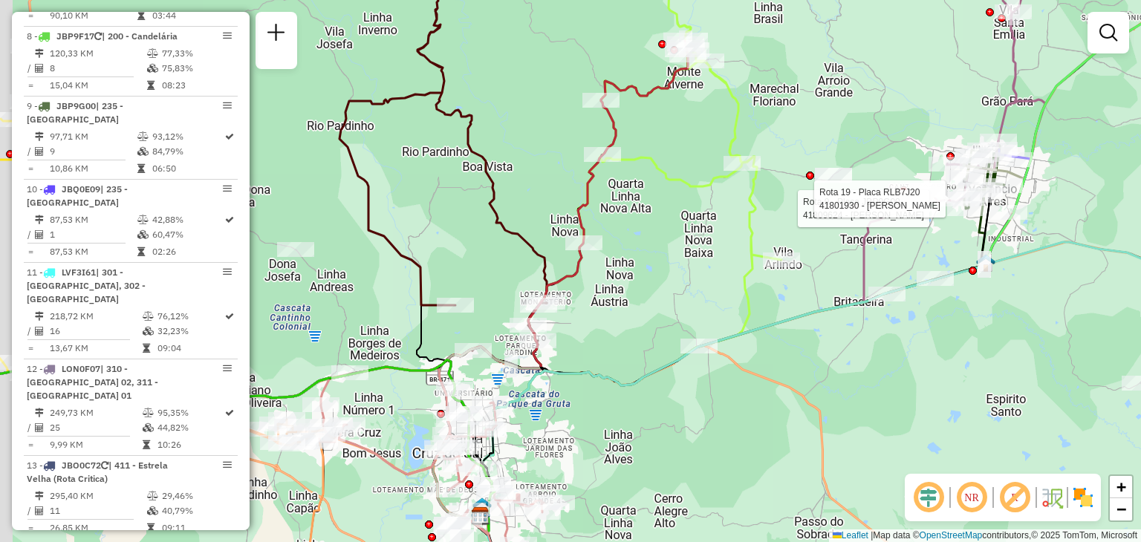
drag, startPoint x: 626, startPoint y: 295, endPoint x: 737, endPoint y: 244, distance: 121.6
click at [736, 245] on div "Rota 9 - Placa JBP9G00 41809624 - LISANE MARIA NIEDERM Rota 19 - Placa RLB7J20 …" at bounding box center [570, 271] width 1141 height 542
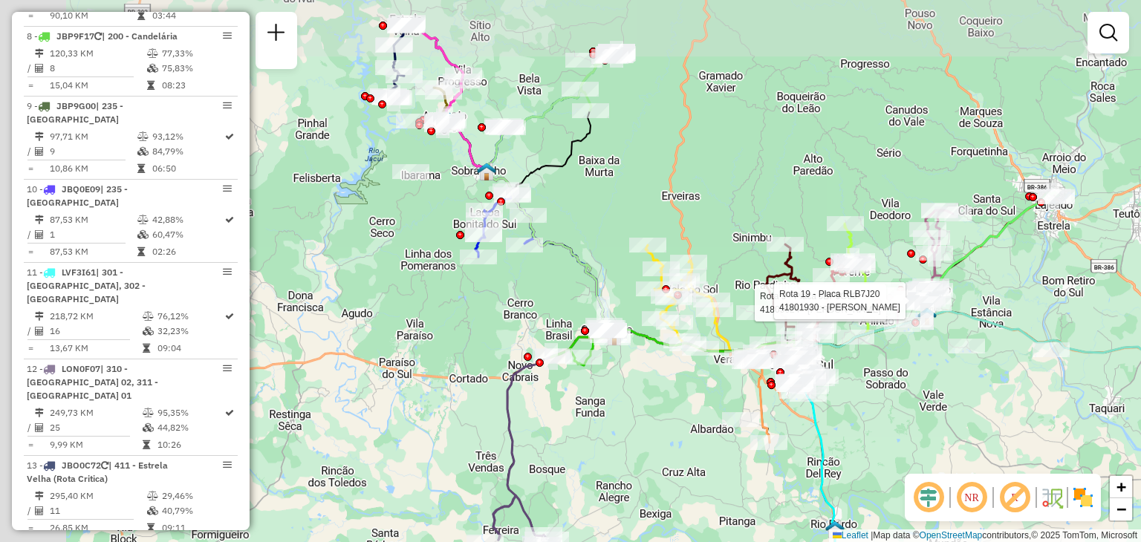
drag, startPoint x: 457, startPoint y: 171, endPoint x: 590, endPoint y: 237, distance: 147.8
click at [587, 235] on div "Rota 9 - Placa JBP9G00 41809624 - LISANE MARIA NIEDERM Rota 19 - Placa RLB7J20 …" at bounding box center [570, 271] width 1141 height 542
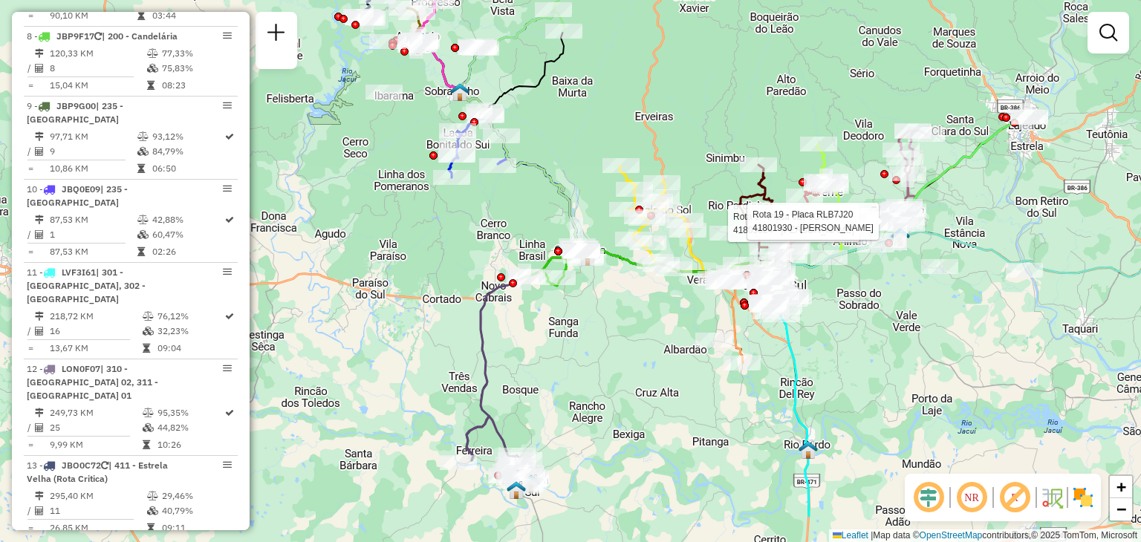
drag, startPoint x: 630, startPoint y: 304, endPoint x: 557, endPoint y: 161, distance: 160.1
click at [557, 161] on div "Rota 9 - Placa JBP9G00 41809624 - LISANE MARIA NIEDERM Rota 19 - Placa RLB7J20 …" at bounding box center [570, 271] width 1141 height 542
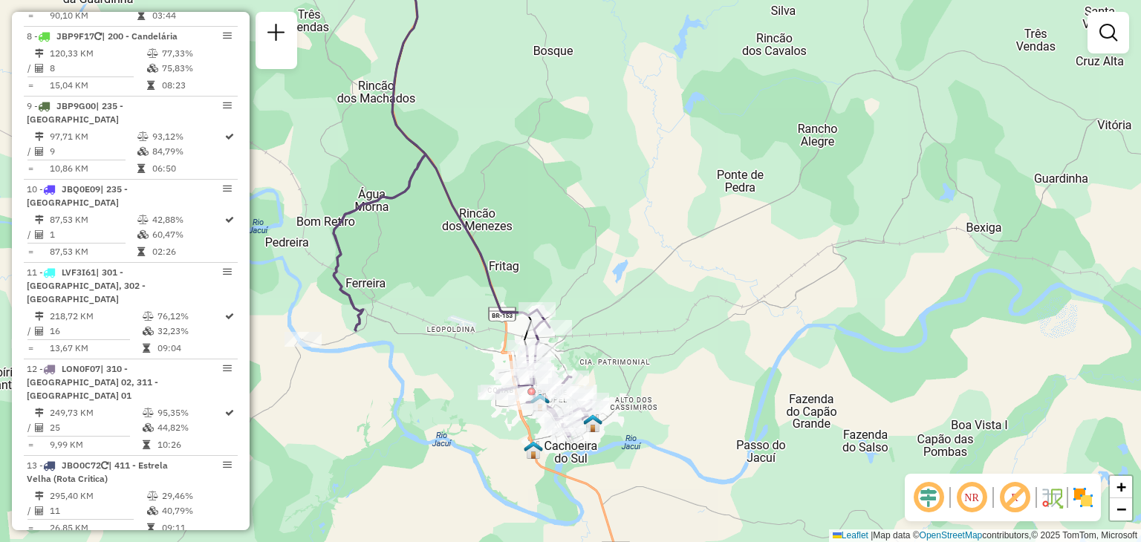
drag, startPoint x: 465, startPoint y: 407, endPoint x: 607, endPoint y: 354, distance: 151.3
click at [607, 354] on div "Rota 9 - Placa JBP9G00 41809624 - LISANE MARIA NIEDERM Rota 19 - Placa RLB7J20 …" at bounding box center [570, 271] width 1141 height 542
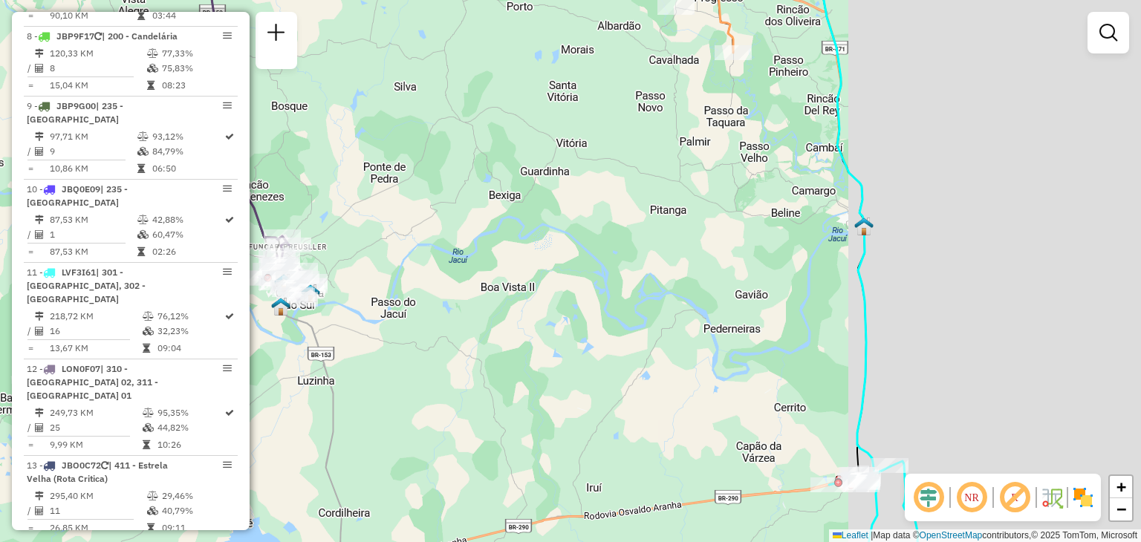
drag, startPoint x: 871, startPoint y: 280, endPoint x: 541, endPoint y: 244, distance: 332.4
click at [541, 247] on div "Rota 9 - Placa JBP9G00 41809624 - LISANE MARIA NIEDERM Rota 19 - Placa RLB7J20 …" at bounding box center [570, 271] width 1141 height 542
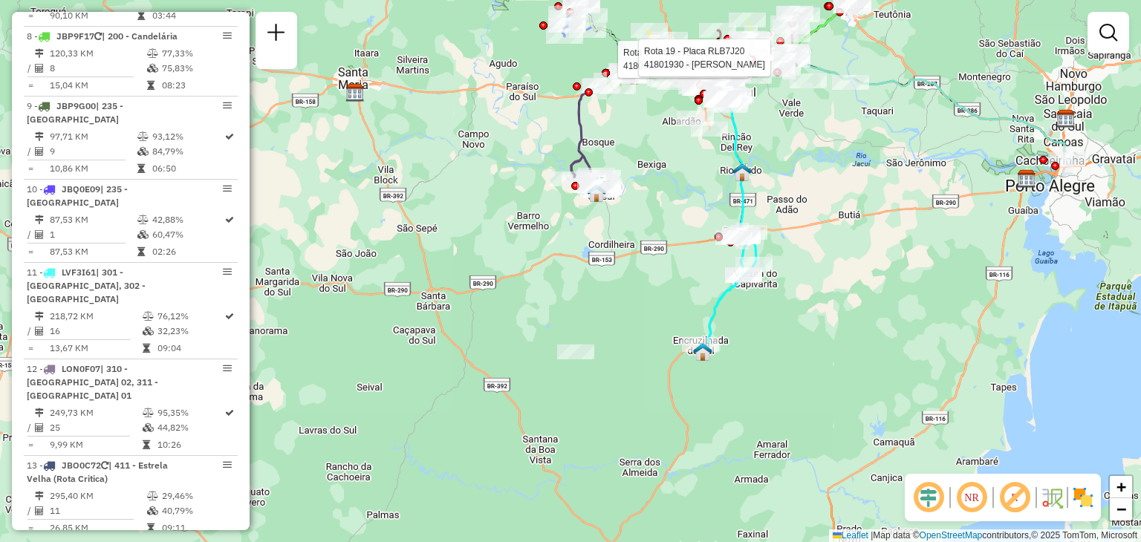
drag, startPoint x: 802, startPoint y: 440, endPoint x: 765, endPoint y: 309, distance: 135.9
click at [770, 309] on div "Rota 9 - Placa JBP9G00 41809624 - LISANE MARIA NIEDERM Rota 19 - Placa RLB7J20 …" at bounding box center [570, 271] width 1141 height 542
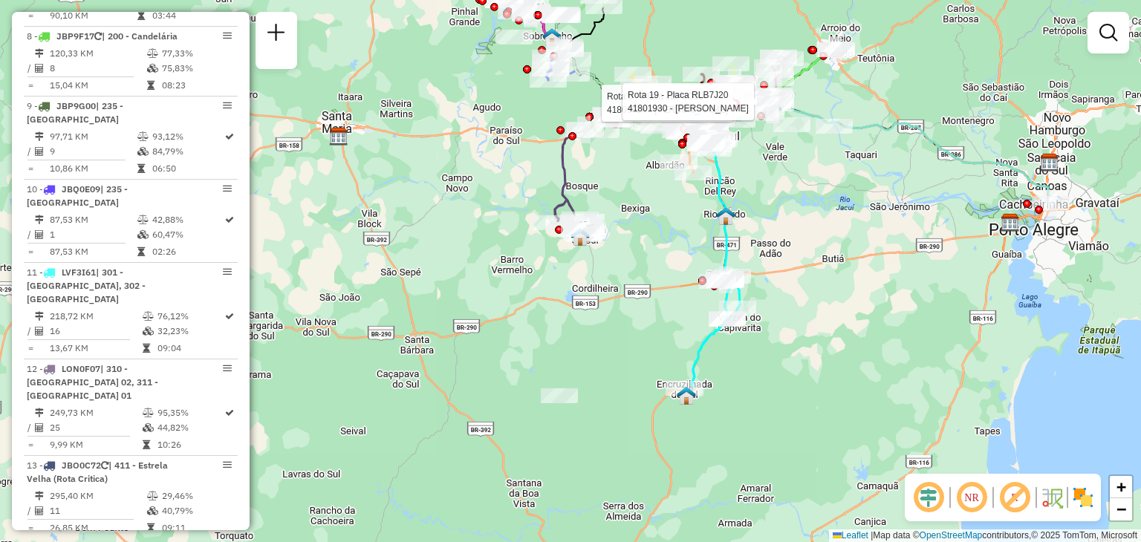
drag, startPoint x: 780, startPoint y: 220, endPoint x: 734, endPoint y: 356, distance: 144.4
click at [734, 356] on div "Rota 9 - Placa JBP9G00 41809624 - LISANE MARIA NIEDERM Rota 19 - Placa RLB7J20 …" at bounding box center [570, 271] width 1141 height 542
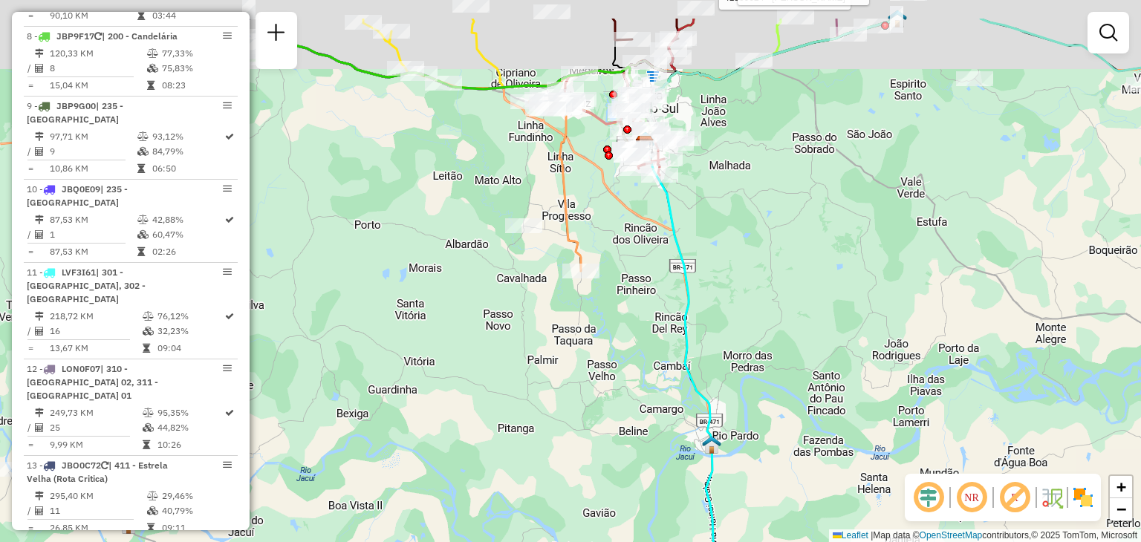
drag, startPoint x: 671, startPoint y: 175, endPoint x: 708, endPoint y: 273, distance: 103.9
click at [708, 273] on div "Rota 9 - Placa JBP9G00 41809624 - LISANE MARIA NIEDERM Rota 19 - Placa RLB7J20 …" at bounding box center [570, 271] width 1141 height 542
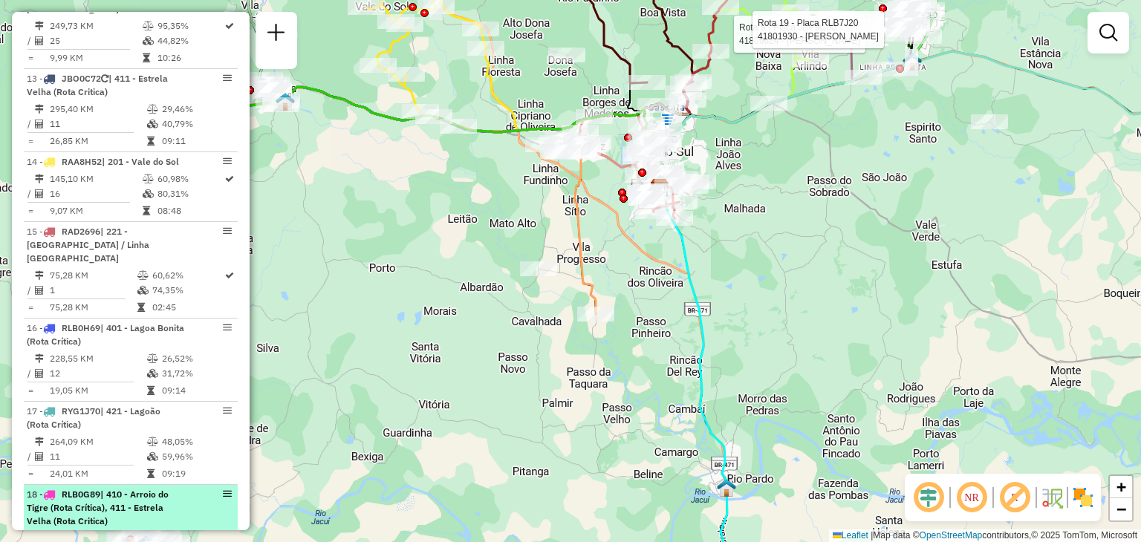
scroll to position [1669, 0]
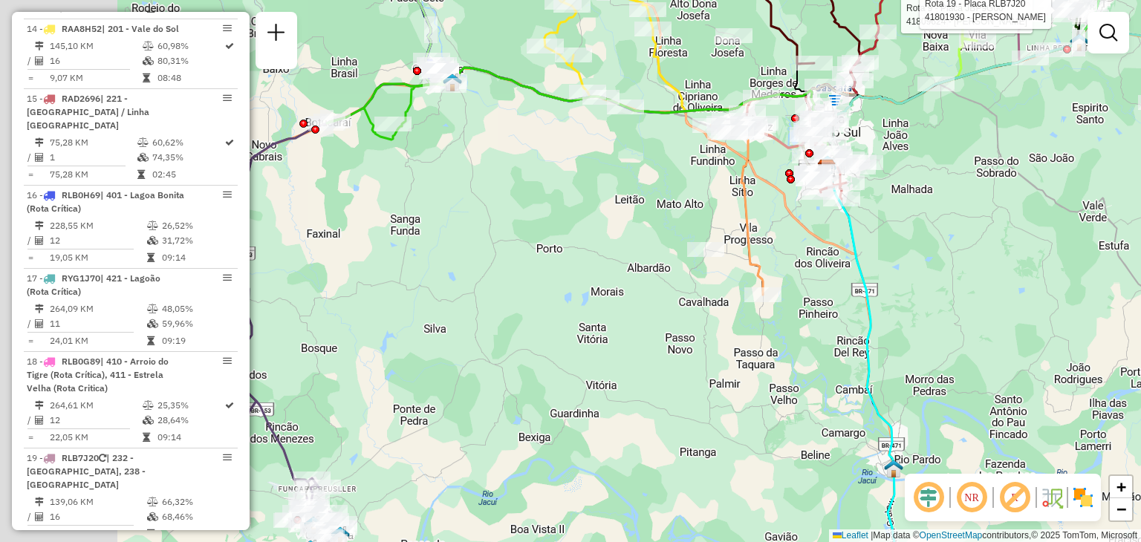
drag, startPoint x: 470, startPoint y: 292, endPoint x: 638, endPoint y: 273, distance: 168.9
click at [638, 273] on div "Rota 9 - Placa JBP9G00 41809624 - LISANE MARIA NIEDERM Rota 19 - Placa RLB7J20 …" at bounding box center [570, 271] width 1141 height 542
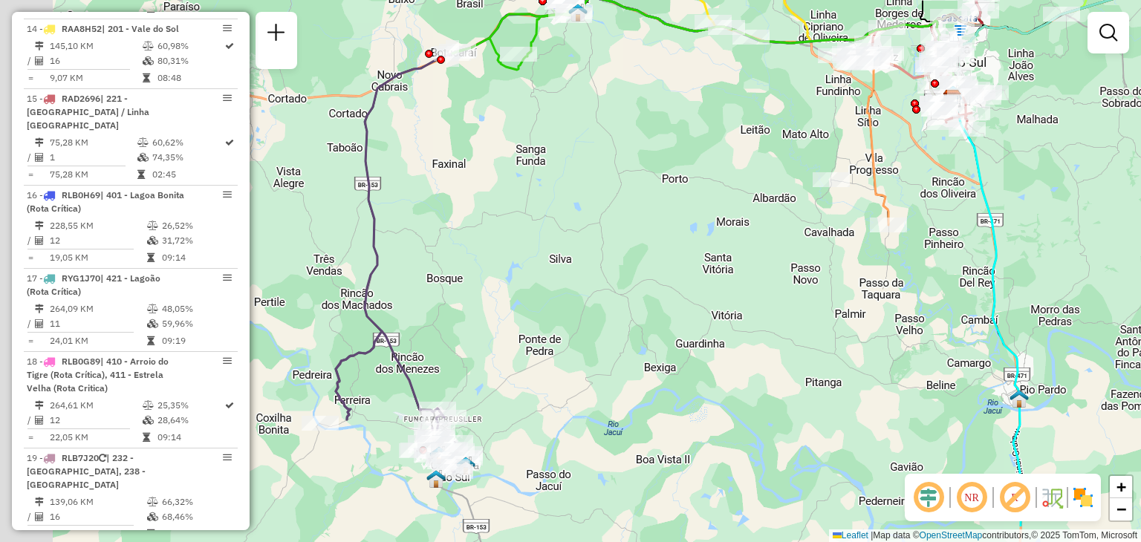
drag, startPoint x: 443, startPoint y: 446, endPoint x: 570, endPoint y: 372, distance: 147.4
click at [570, 372] on div "Rota 9 - Placa JBP9G00 41809624 - LISANE MARIA NIEDERM Rota 19 - Placa RLB7J20 …" at bounding box center [570, 271] width 1141 height 542
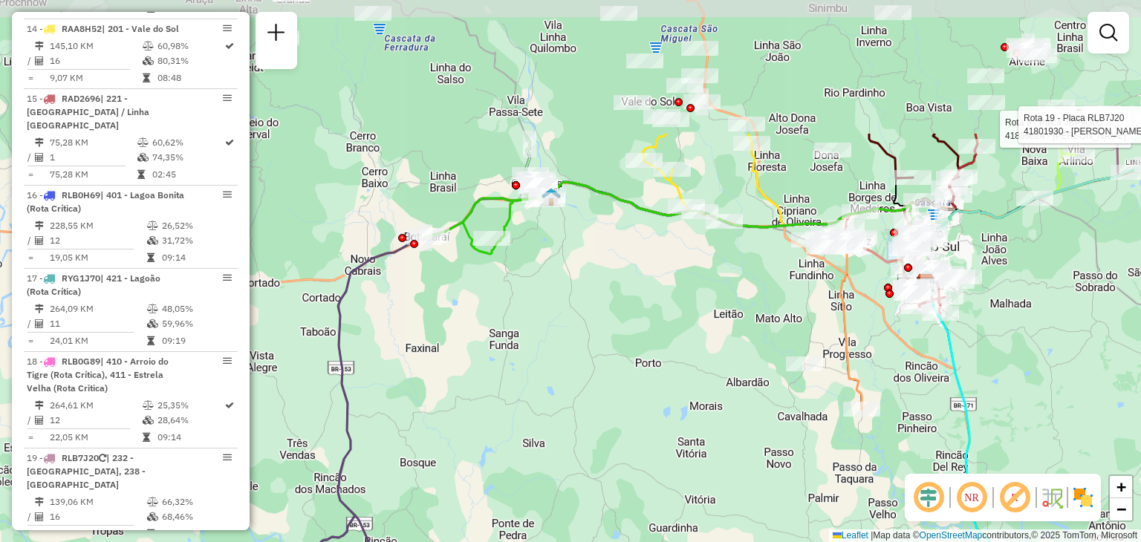
drag, startPoint x: 669, startPoint y: 211, endPoint x: 639, endPoint y: 401, distance: 192.5
click at [639, 401] on div "Rota 9 - Placa JBP9G00 41809624 - LISANE MARIA NIEDERM Rota 19 - Placa RLB7J20 …" at bounding box center [570, 271] width 1141 height 542
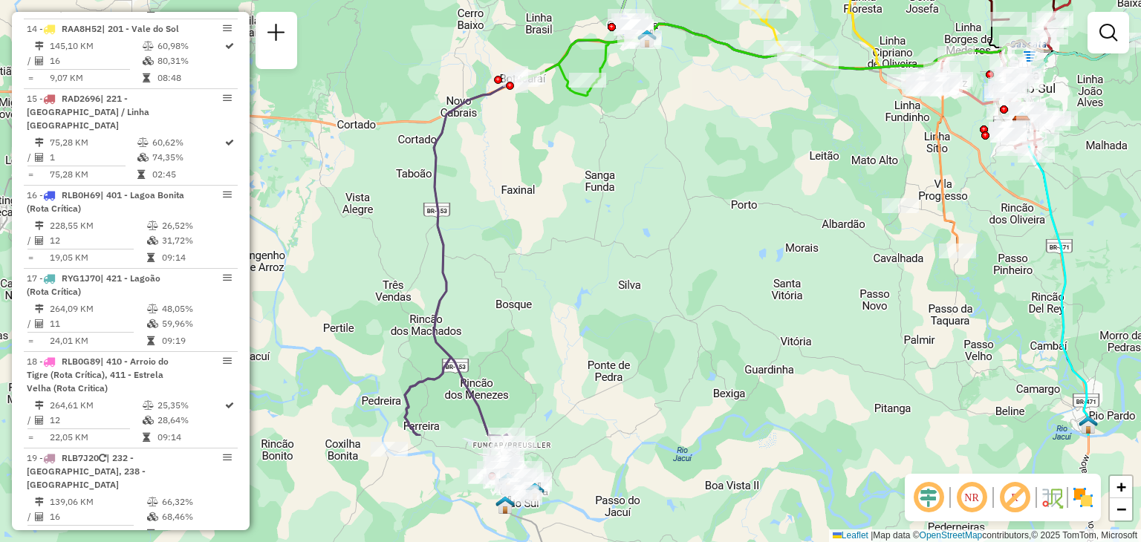
drag, startPoint x: 535, startPoint y: 402, endPoint x: 632, endPoint y: 241, distance: 187.2
click at [632, 241] on div "Rota 9 - Placa JBP9G00 41809624 - LISANE MARIA NIEDERM Rota 19 - Placa RLB7J20 …" at bounding box center [570, 271] width 1141 height 542
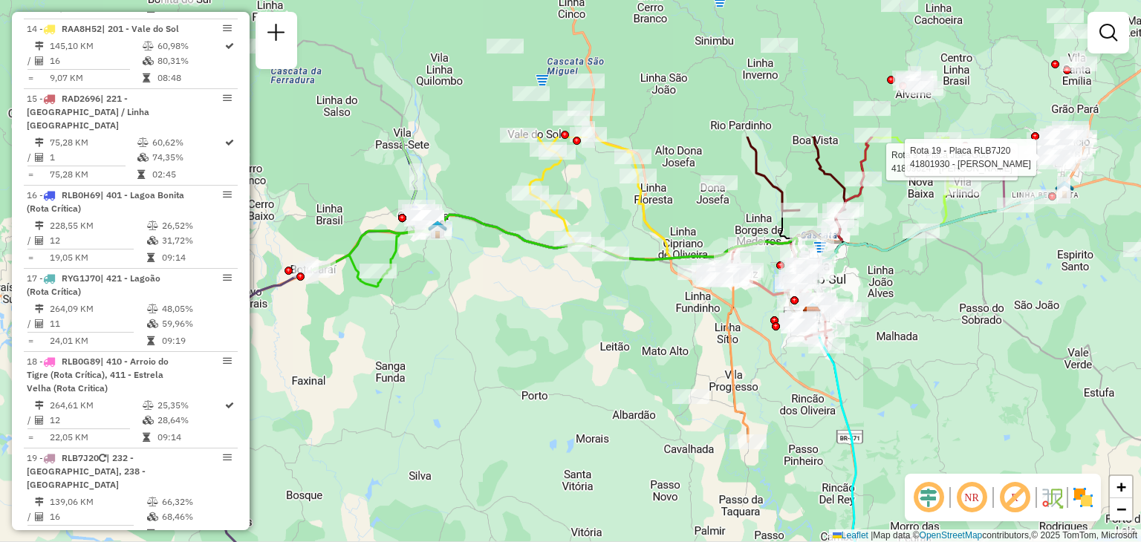
drag, startPoint x: 754, startPoint y: 139, endPoint x: 544, endPoint y: 329, distance: 283.4
click at [544, 329] on div "Rota 9 - Placa JBP9G00 41809624 - LISANE MARIA NIEDERM Rota 19 - Placa RLB7J20 …" at bounding box center [570, 271] width 1141 height 542
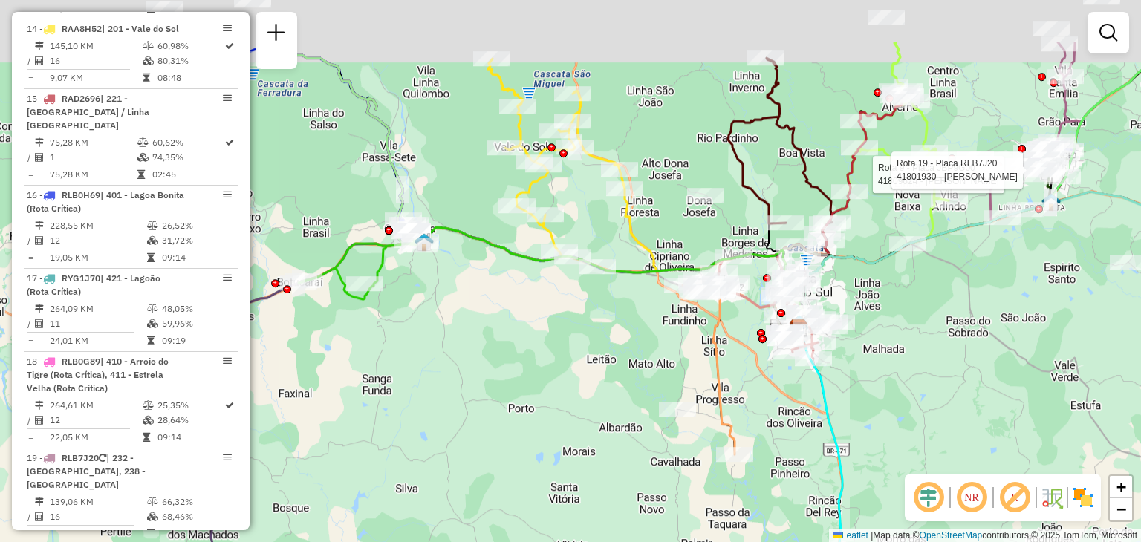
drag, startPoint x: 650, startPoint y: 118, endPoint x: 739, endPoint y: 217, distance: 133.0
click at [739, 217] on div "Rota 9 - Placa JBP9G00 41809624 - LISANE MARIA NIEDERM Rota 19 - Placa RLB7J20 …" at bounding box center [570, 271] width 1141 height 542
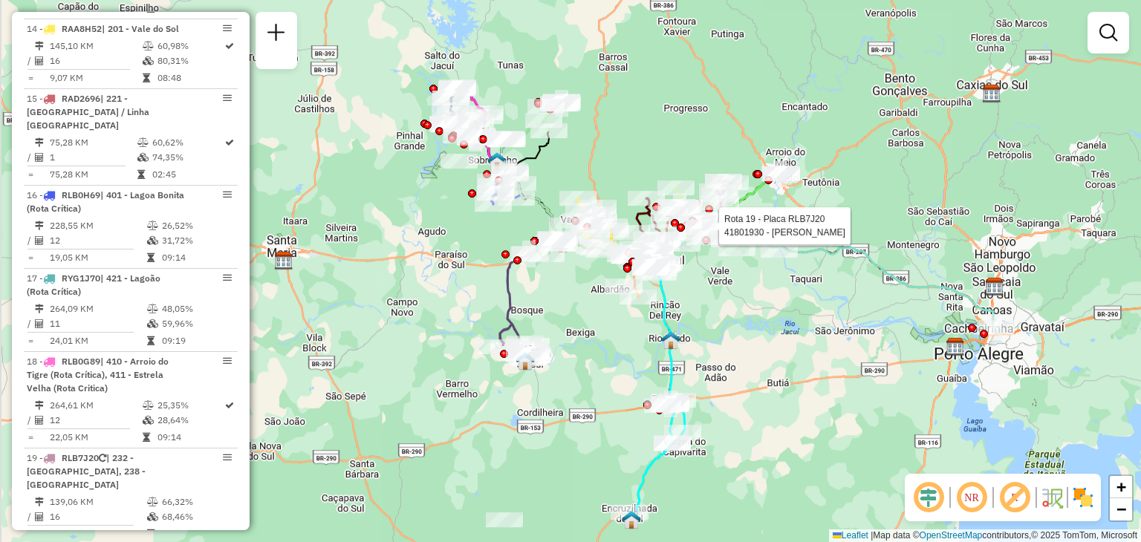
drag, startPoint x: 409, startPoint y: 393, endPoint x: 587, endPoint y: 305, distance: 198.6
click at [584, 310] on div "Rota 9 - Placa JBP9G00 41809624 - LISANE MARIA NIEDERM Rota 19 - Placa RLB7J20 …" at bounding box center [570, 271] width 1141 height 542
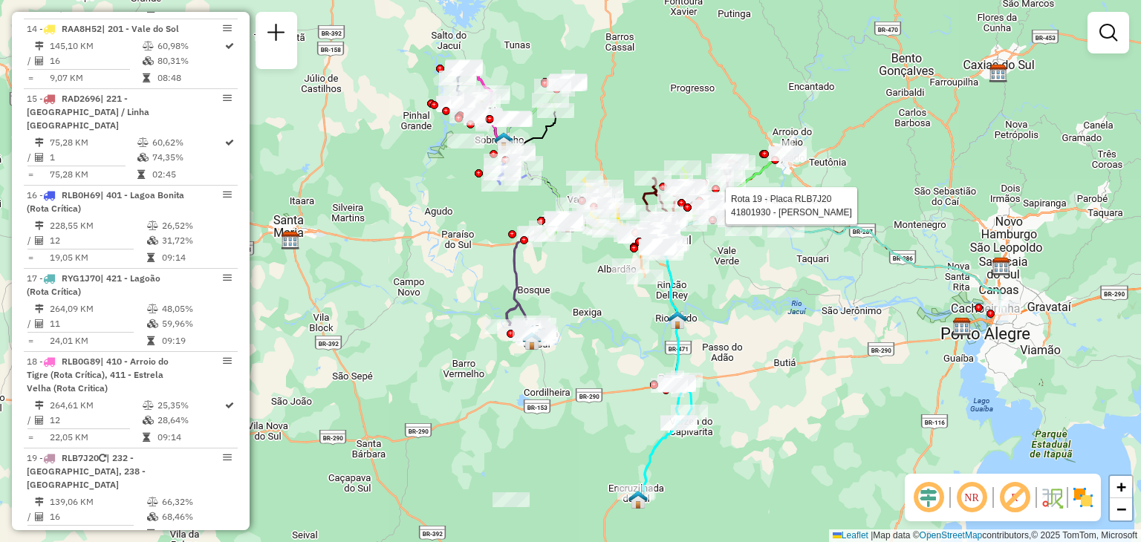
drag, startPoint x: 603, startPoint y: 452, endPoint x: 654, endPoint y: 209, distance: 248.8
click at [654, 209] on div "Rota 9 - Placa JBP9G00 41809624 - LISANE MARIA NIEDERM Rota 19 - Placa RLB7J20 …" at bounding box center [570, 271] width 1141 height 542
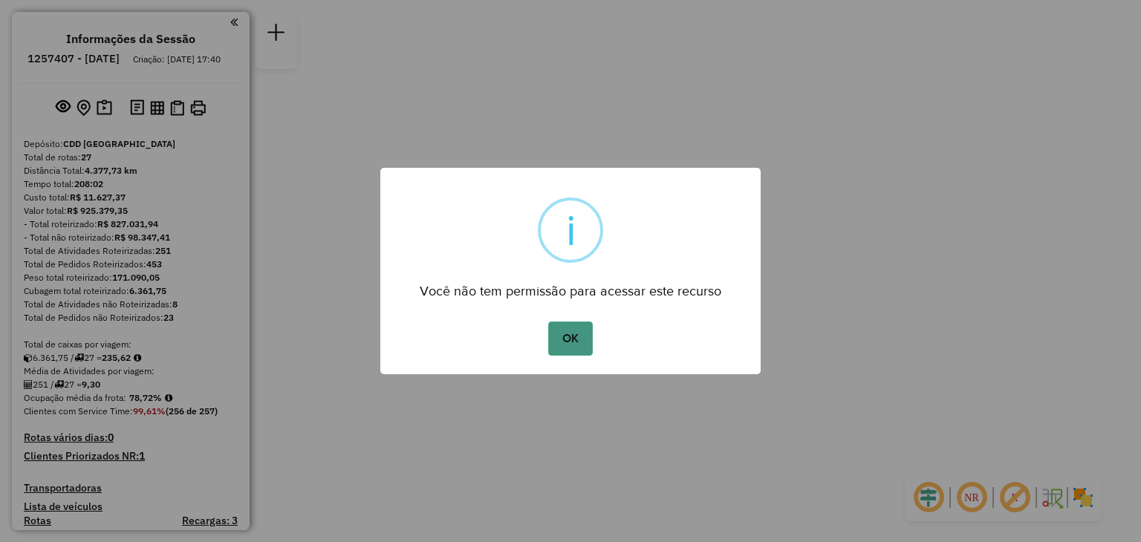
click at [577, 336] on button "OK" at bounding box center [570, 339] width 44 height 34
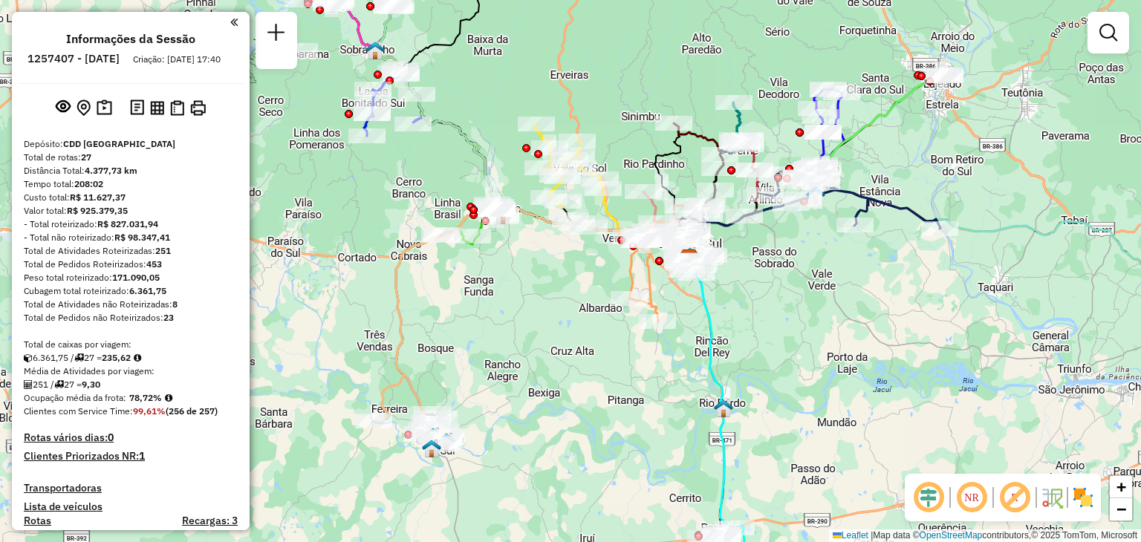
drag, startPoint x: 446, startPoint y: 320, endPoint x: 576, endPoint y: 304, distance: 131.0
click at [576, 304] on div "Janela de atendimento Grade de atendimento Capacidade Transportadoras Veículos …" at bounding box center [570, 271] width 1141 height 542
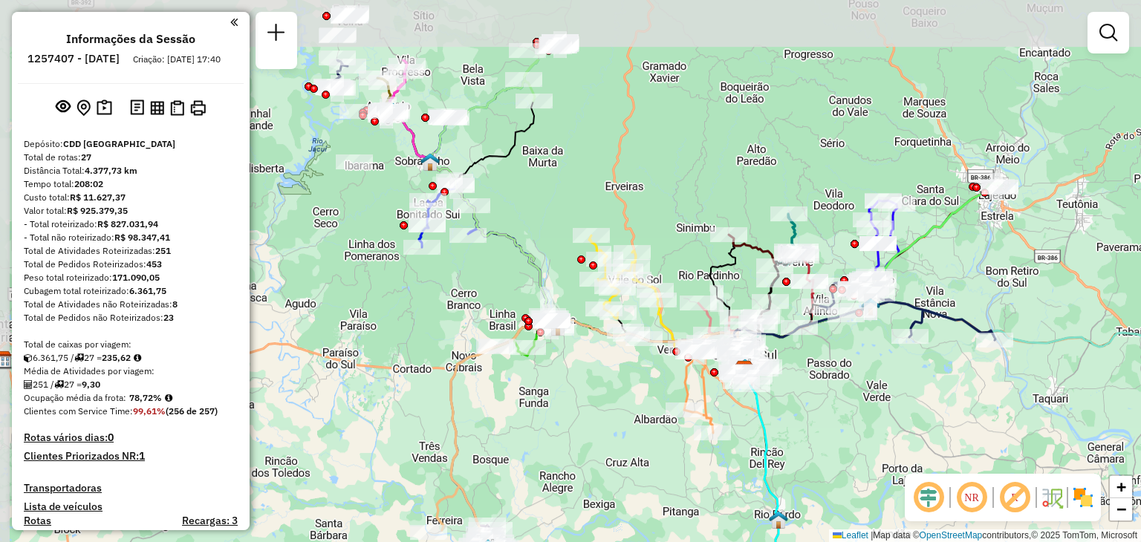
drag, startPoint x: 452, startPoint y: 261, endPoint x: 495, endPoint y: 375, distance: 122.5
click at [495, 375] on div "Janela de atendimento Grade de atendimento Capacidade Transportadoras Veículos …" at bounding box center [570, 271] width 1141 height 542
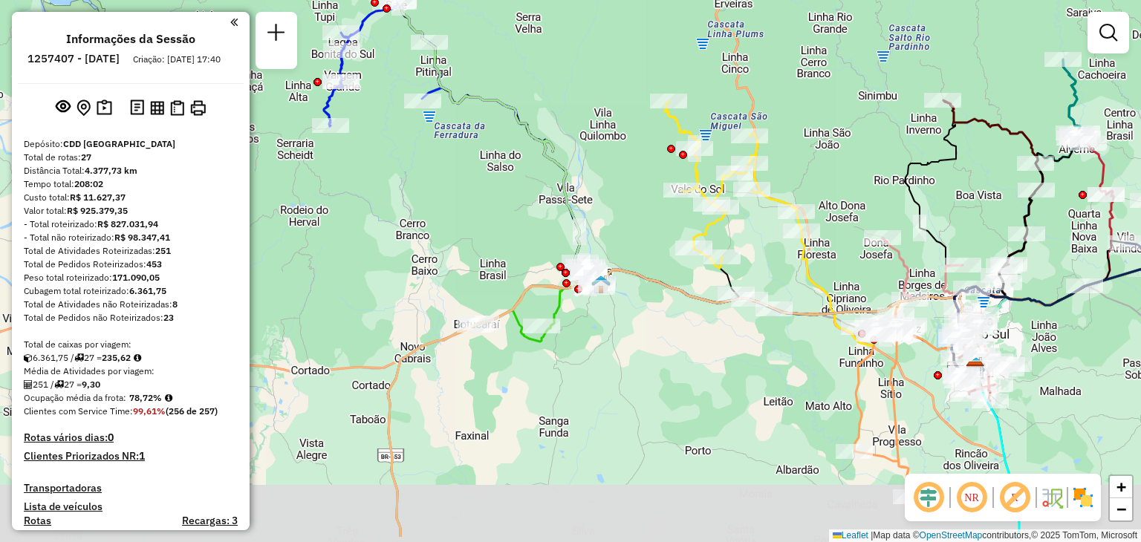
drag, startPoint x: 538, startPoint y: 423, endPoint x: 628, endPoint y: 204, distance: 235.8
click at [630, 203] on div "Janela de atendimento Grade de atendimento Capacidade Transportadoras Veículos …" at bounding box center [570, 271] width 1141 height 542
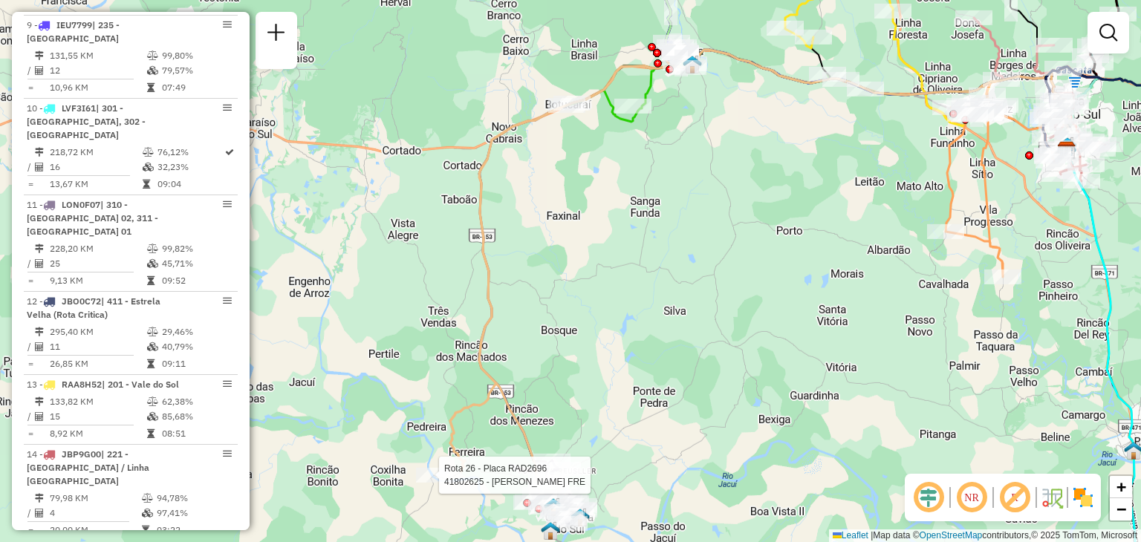
select select "**********"
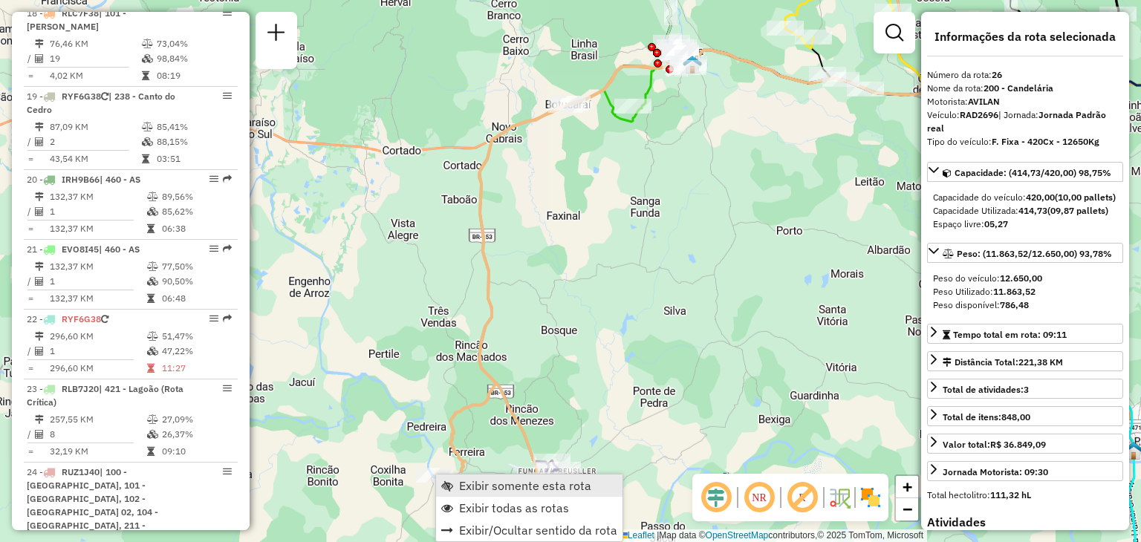
scroll to position [2558, 0]
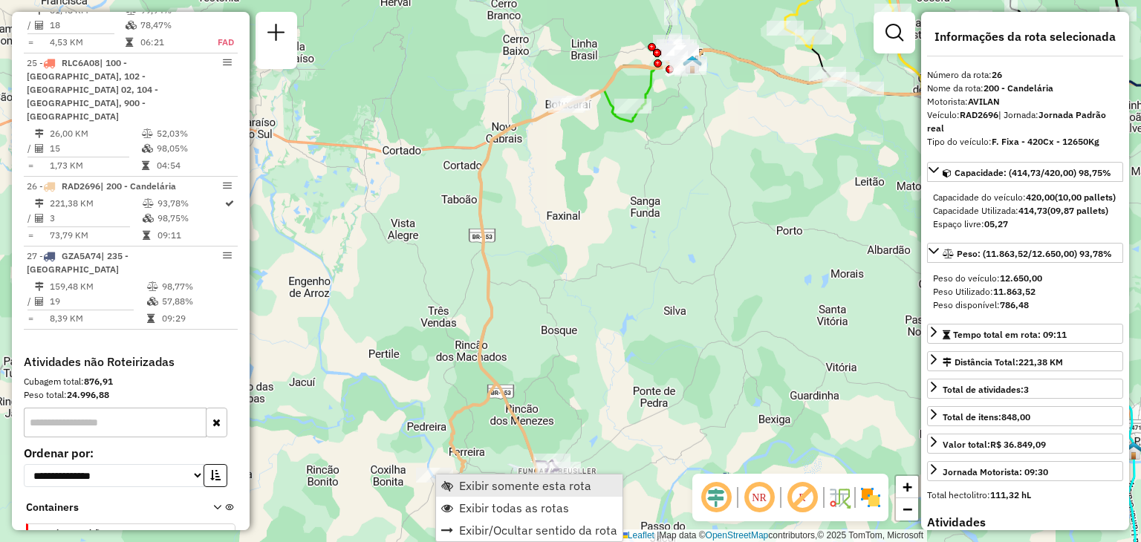
click at [467, 488] on span "Exibir somente esta rota" at bounding box center [525, 486] width 132 height 12
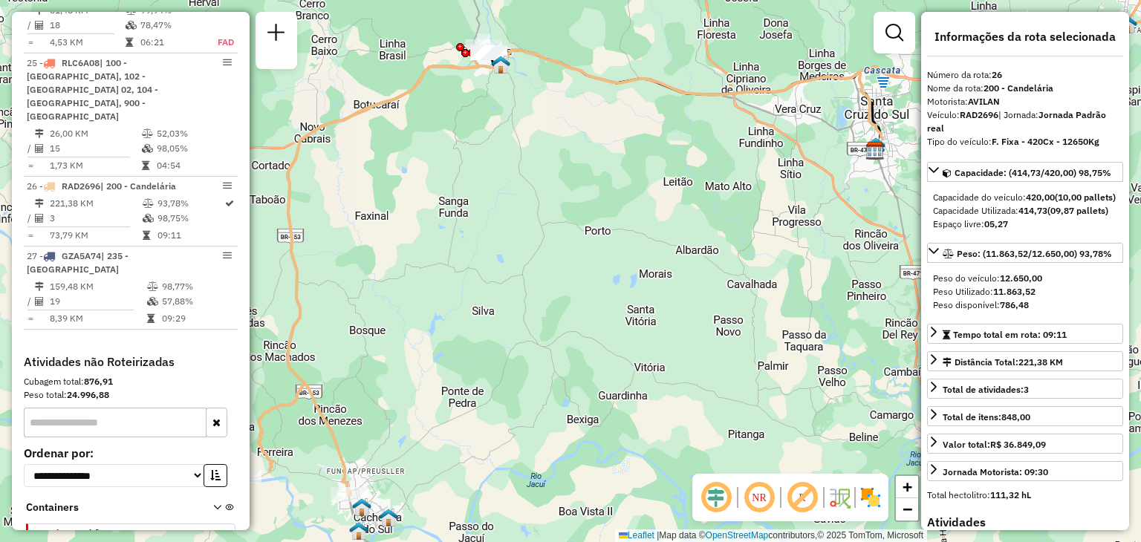
click at [758, 497] on em at bounding box center [759, 498] width 36 height 36
click at [766, 495] on em at bounding box center [759, 498] width 36 height 36
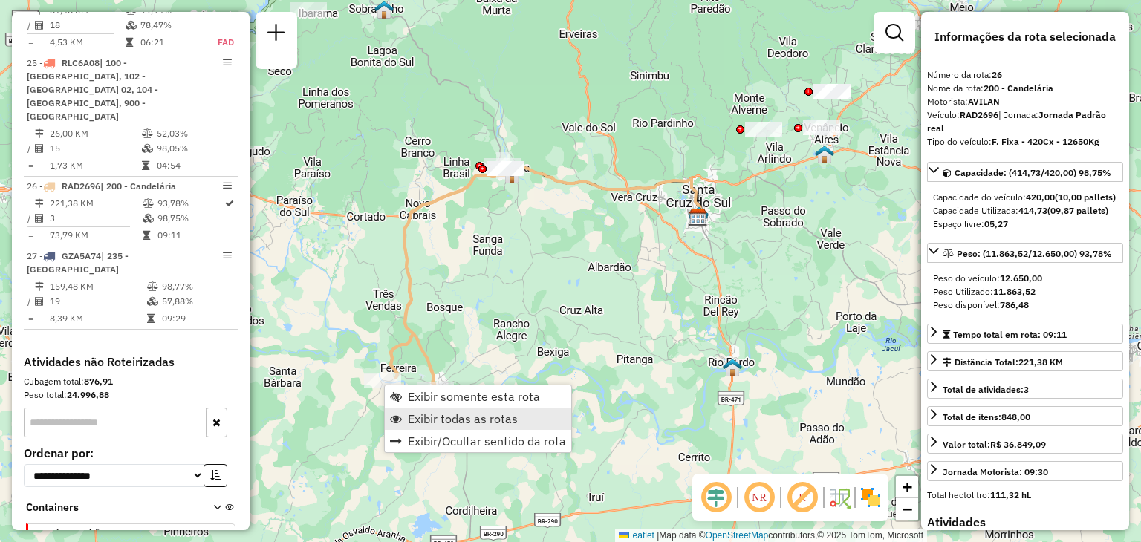
click at [462, 415] on span "Exibir todas as rotas" at bounding box center [463, 419] width 110 height 12
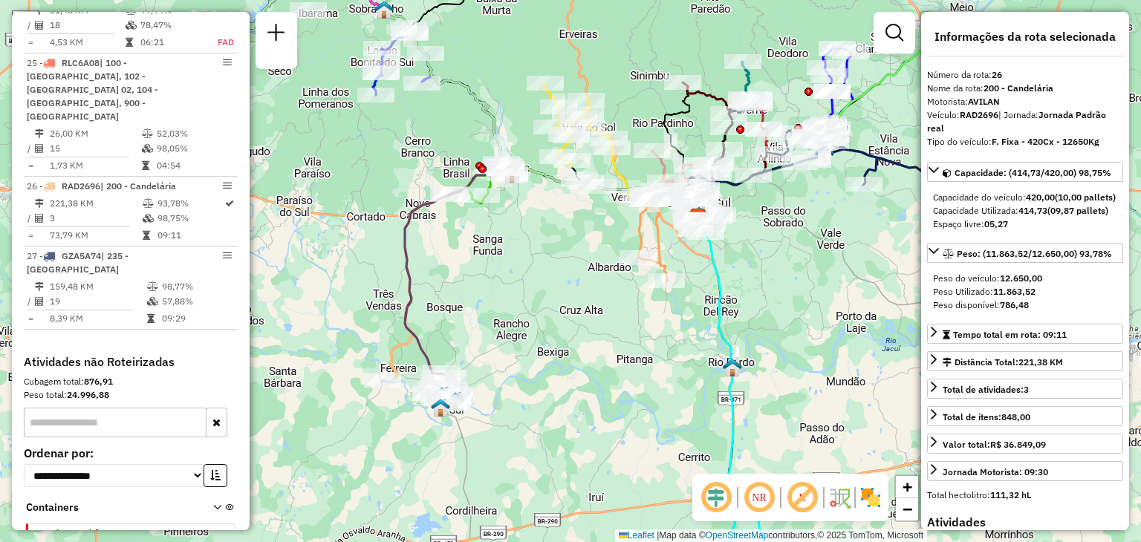
click at [532, 445] on div "Janela de atendimento Grade de atendimento Capacidade Transportadoras Veículos …" at bounding box center [570, 271] width 1141 height 542
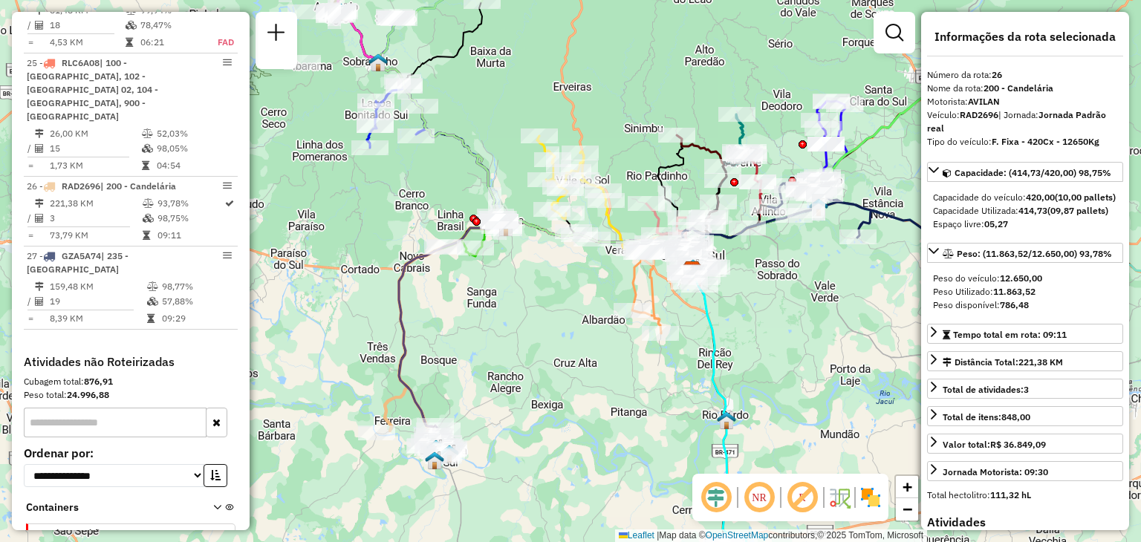
drag, startPoint x: 426, startPoint y: 238, endPoint x: 497, endPoint y: 372, distance: 151.8
click at [497, 372] on div "Janela de atendimento Grade de atendimento Capacidade Transportadoras Veículos …" at bounding box center [570, 271] width 1141 height 542
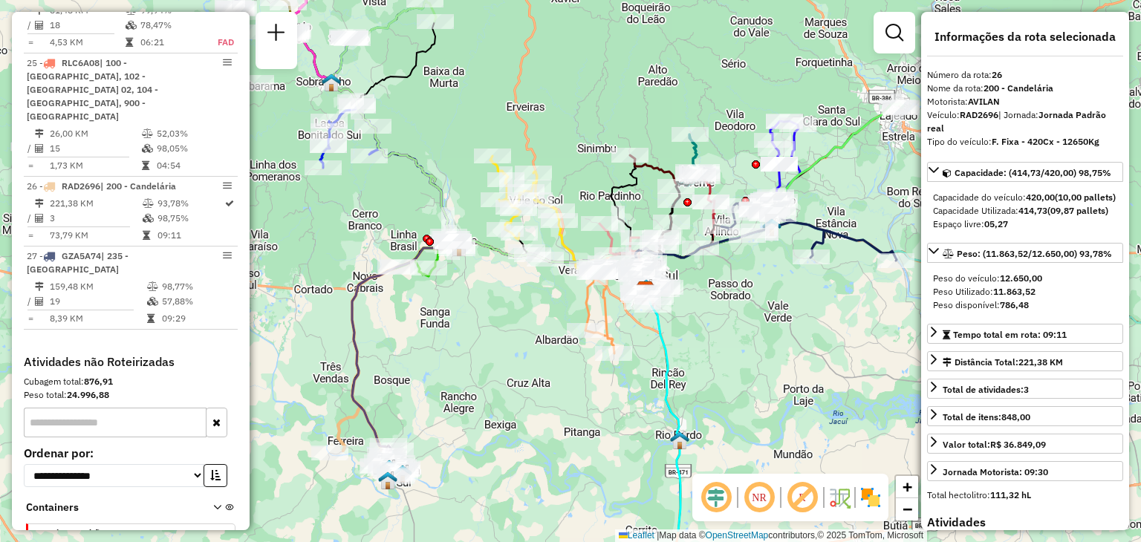
drag, startPoint x: 538, startPoint y: 221, endPoint x: 426, endPoint y: 146, distance: 133.9
click at [426, 146] on div "Janela de atendimento Grade de atendimento Capacidade Transportadoras Veículos …" at bounding box center [570, 271] width 1141 height 542
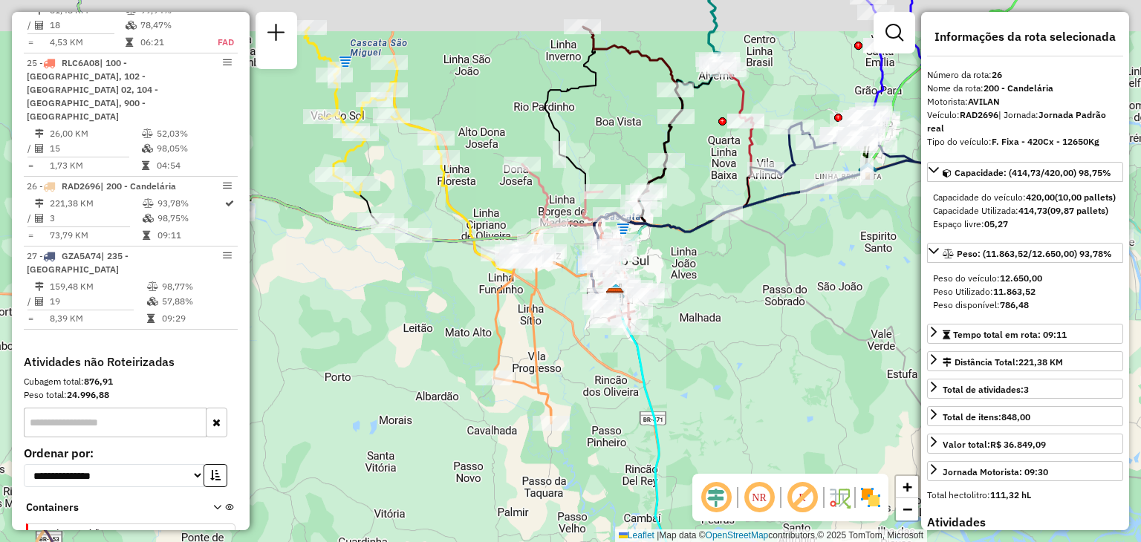
drag, startPoint x: 624, startPoint y: 241, endPoint x: 691, endPoint y: 299, distance: 88.0
click at [691, 299] on div "Janela de atendimento Grade de atendimento Capacidade Transportadoras Veículos …" at bounding box center [570, 271] width 1141 height 542
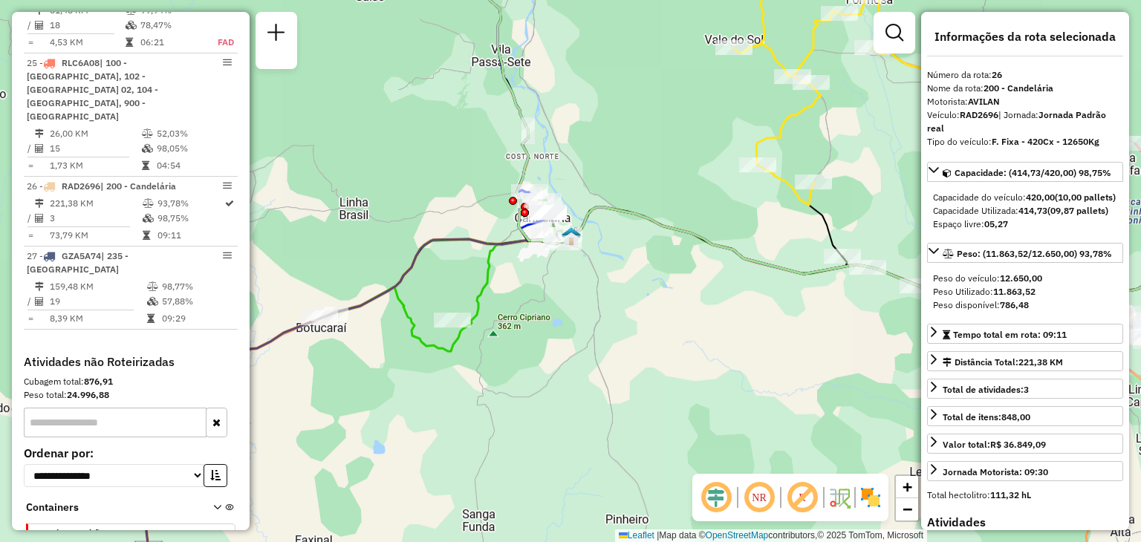
drag, startPoint x: 484, startPoint y: 298, endPoint x: 573, endPoint y: 275, distance: 92.0
click at [573, 275] on div "Janela de atendimento Grade de atendimento Capacidade Transportadoras Veículos …" at bounding box center [570, 271] width 1141 height 542
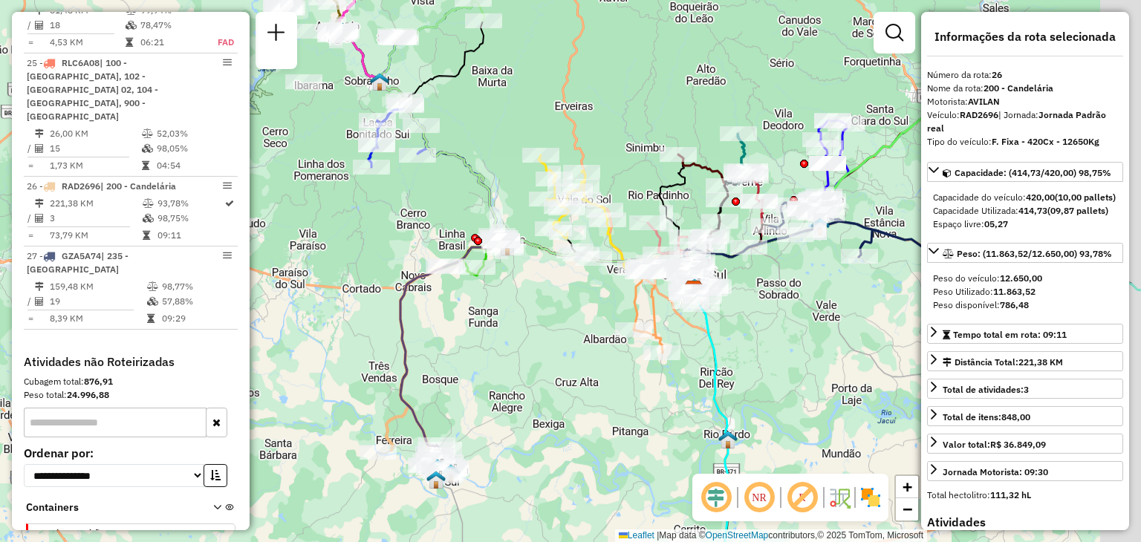
drag, startPoint x: 657, startPoint y: 276, endPoint x: 529, endPoint y: 295, distance: 129.9
click at [518, 294] on div "Janela de atendimento Grade de atendimento Capacidade Transportadoras Veículos …" at bounding box center [570, 271] width 1141 height 542
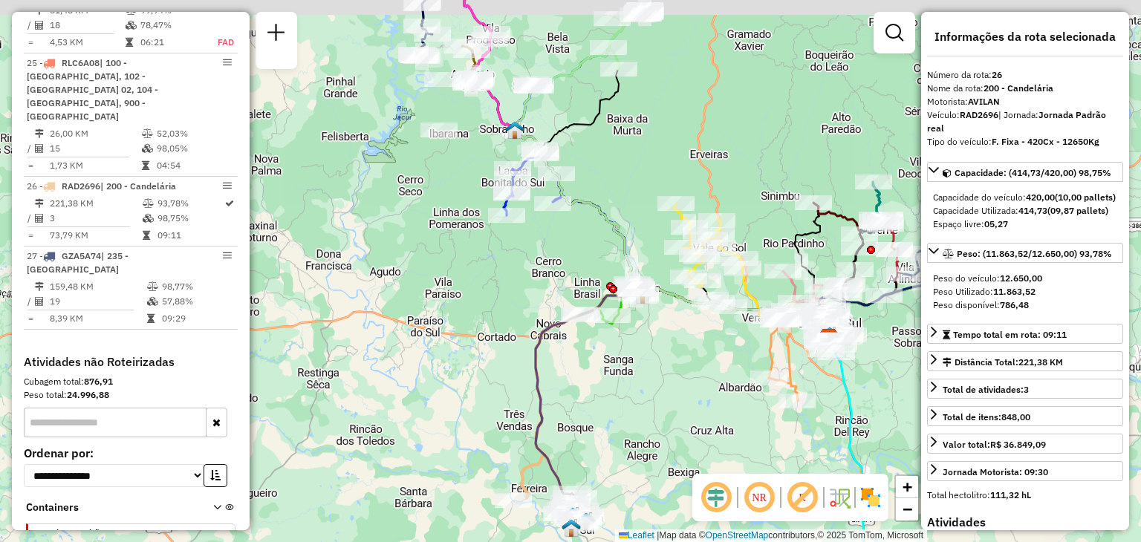
drag, startPoint x: 351, startPoint y: 351, endPoint x: 547, endPoint y: 400, distance: 201.4
click at [547, 400] on div "Janela de atendimento Grade de atendimento Capacidade Transportadoras Veículos …" at bounding box center [570, 271] width 1141 height 542
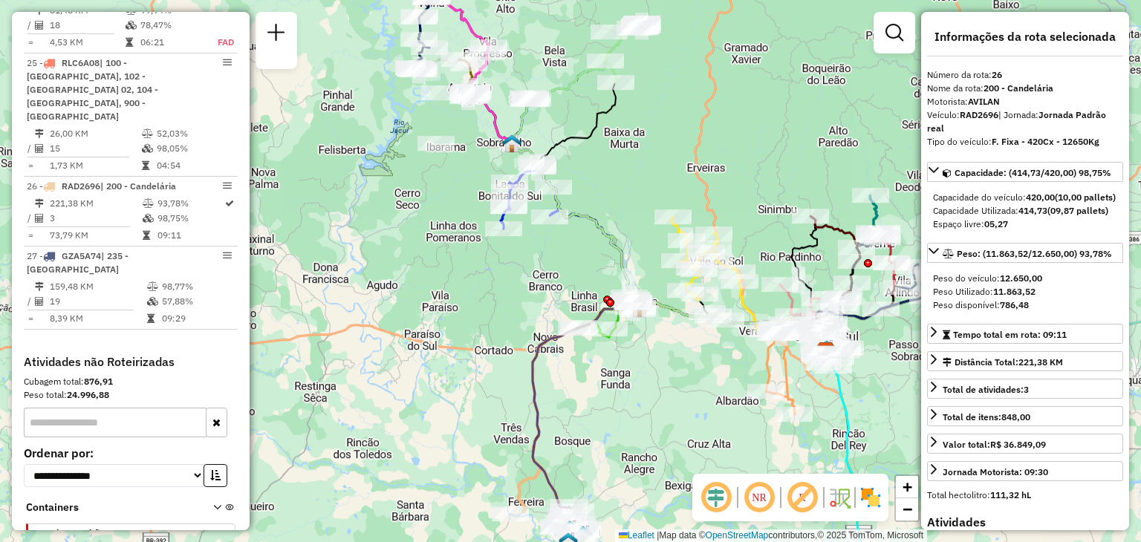
drag, startPoint x: 604, startPoint y: 391, endPoint x: 536, endPoint y: 410, distance: 70.8
click at [536, 410] on div "Janela de atendimento Grade de atendimento Capacidade Transportadoras Veículos …" at bounding box center [570, 271] width 1141 height 542
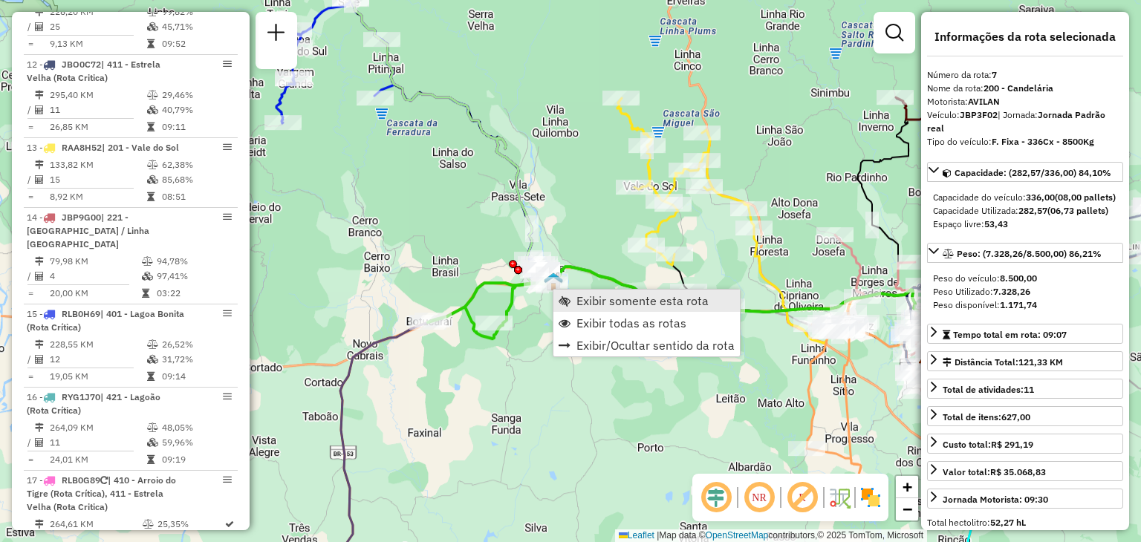
scroll to position [1062, 0]
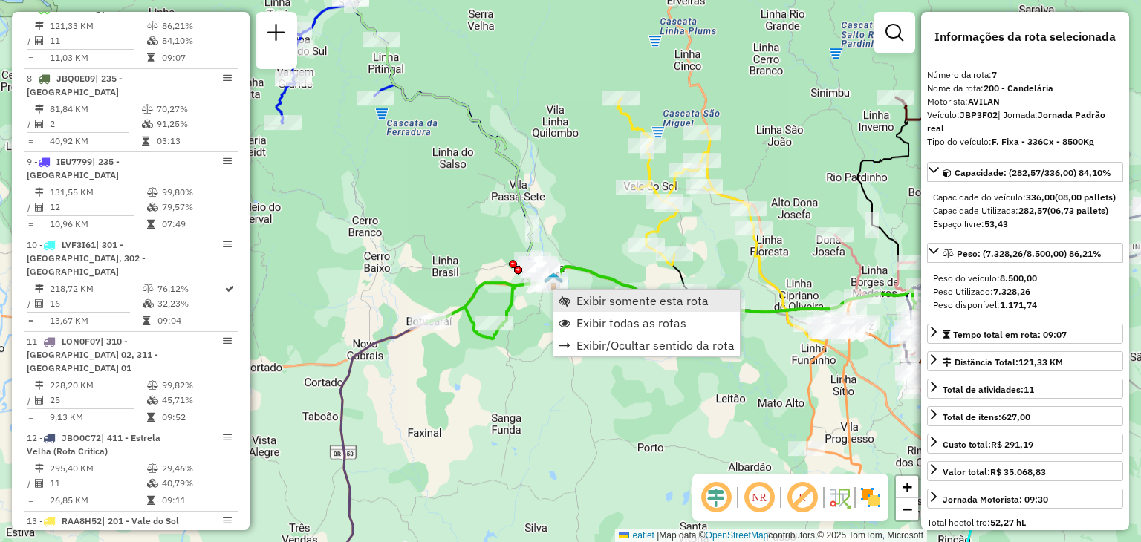
click at [603, 305] on span "Exibir somente esta rota" at bounding box center [642, 301] width 132 height 12
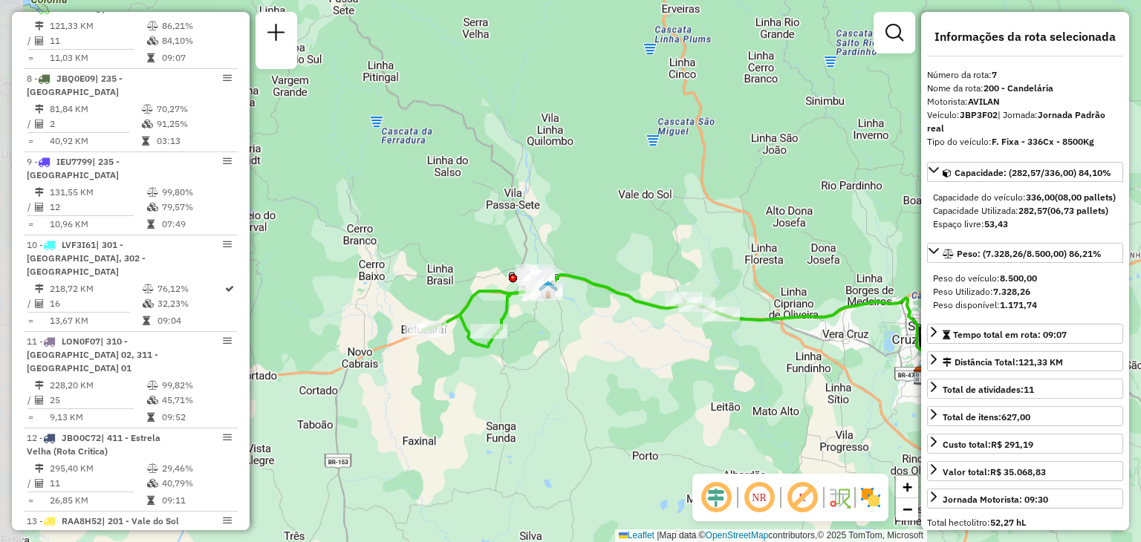
drag, startPoint x: 514, startPoint y: 313, endPoint x: 557, endPoint y: 319, distance: 43.4
click at [557, 319] on div "Janela de atendimento Grade de atendimento Capacidade Transportadoras Veículos …" at bounding box center [570, 271] width 1141 height 542
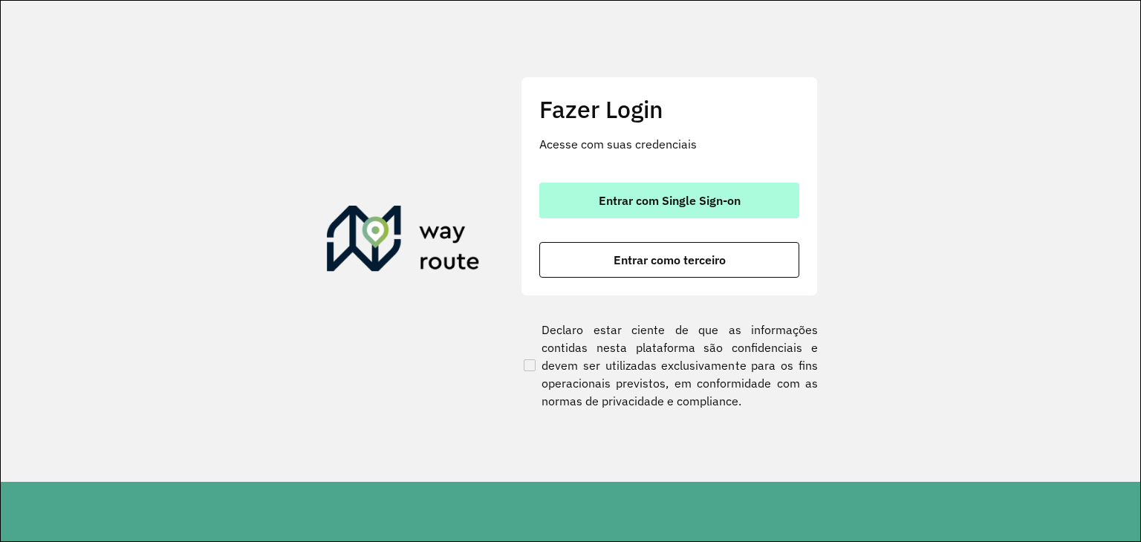
click at [665, 205] on span "Entrar com Single Sign-on" at bounding box center [670, 201] width 142 height 12
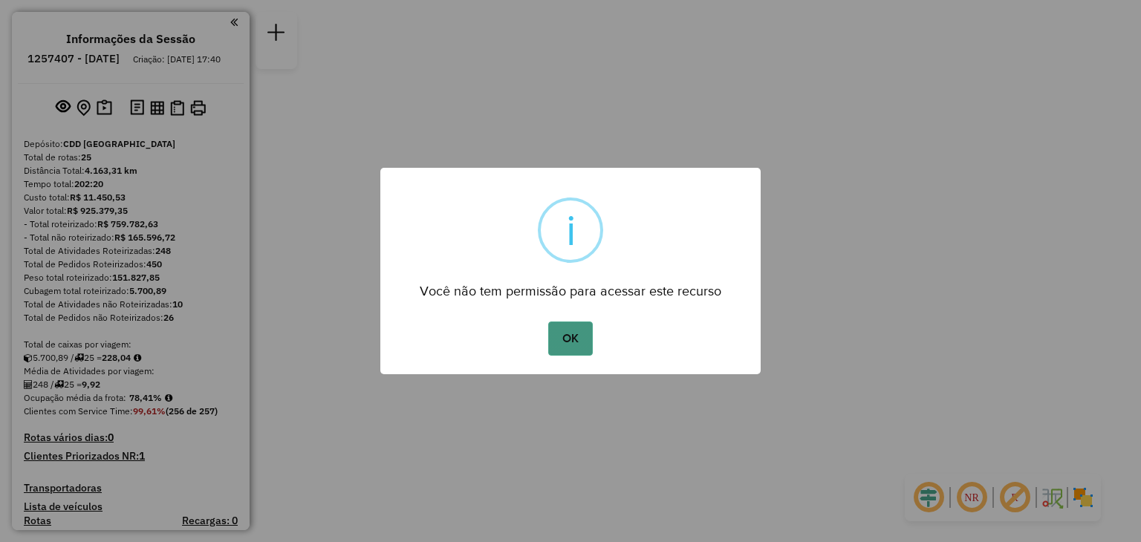
click at [573, 345] on button "OK" at bounding box center [570, 339] width 44 height 34
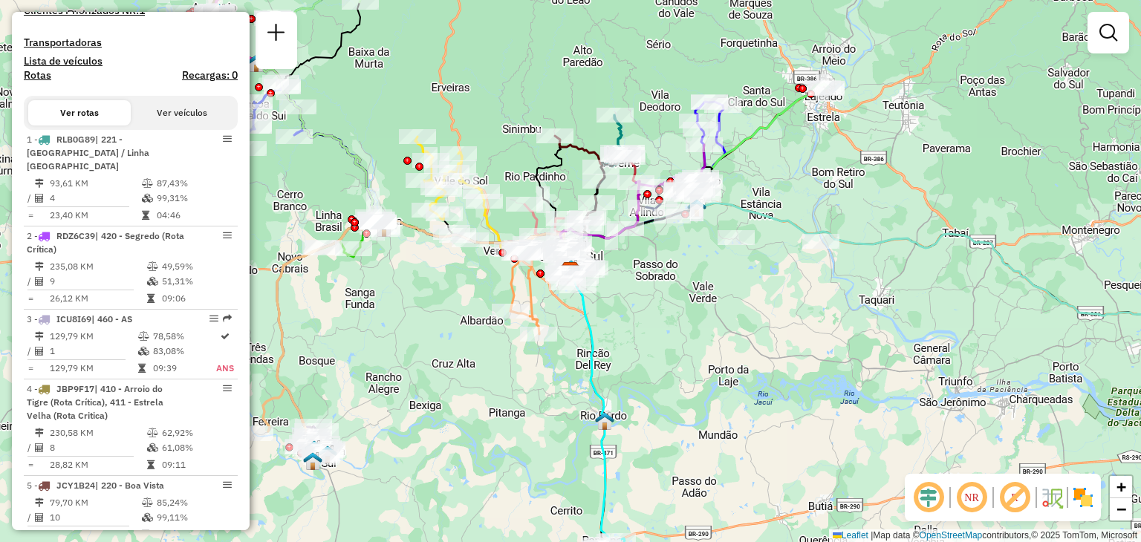
scroll to position [371, 0]
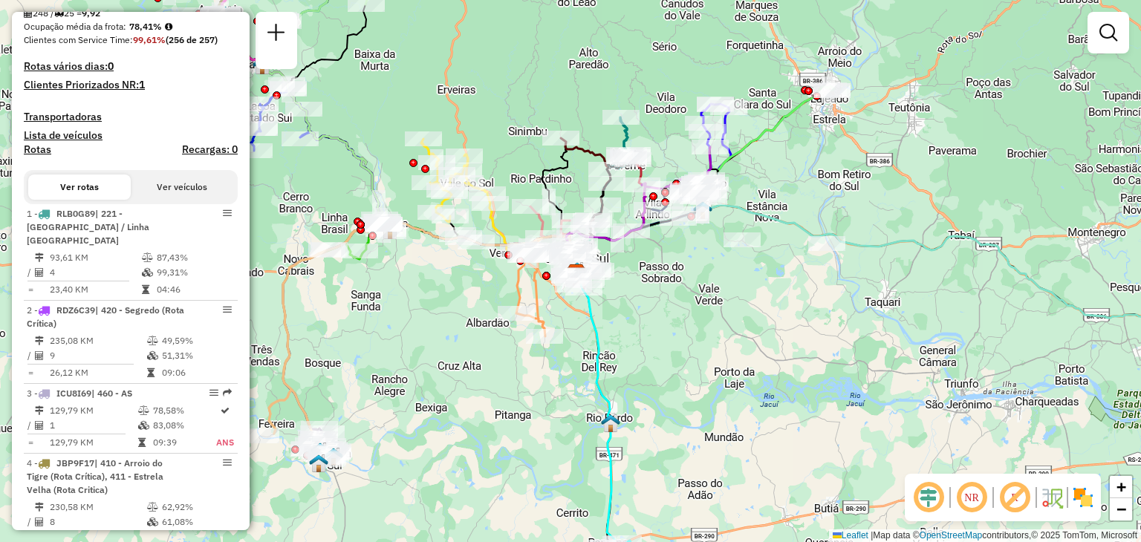
drag, startPoint x: 392, startPoint y: 301, endPoint x: 526, endPoint y: 343, distance: 140.2
click at [526, 343] on div "Janela de atendimento Grade de atendimento Capacidade Transportadoras Veículos …" at bounding box center [570, 271] width 1141 height 542
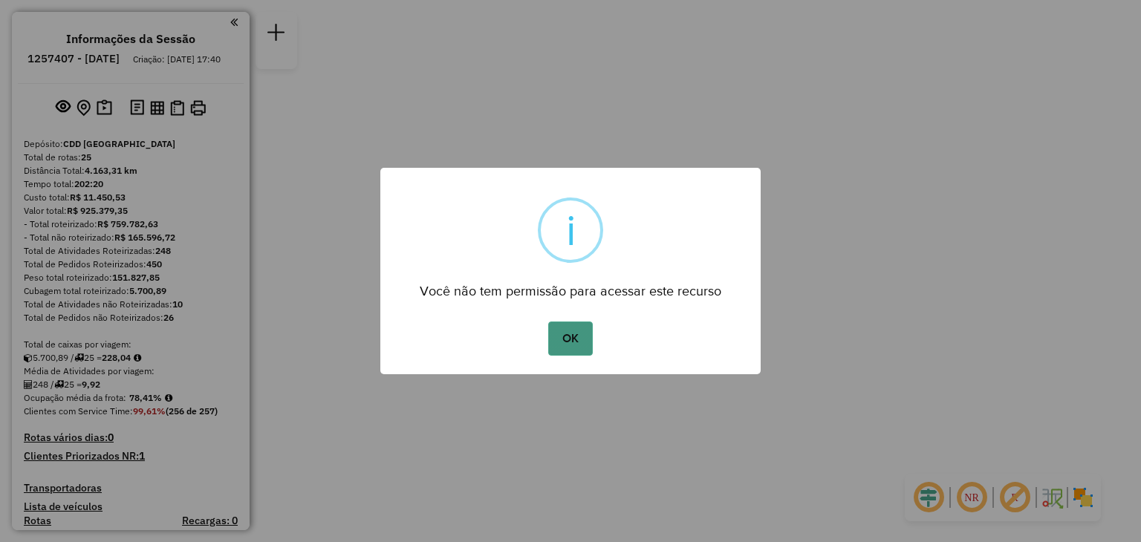
click at [564, 339] on button "OK" at bounding box center [570, 339] width 44 height 34
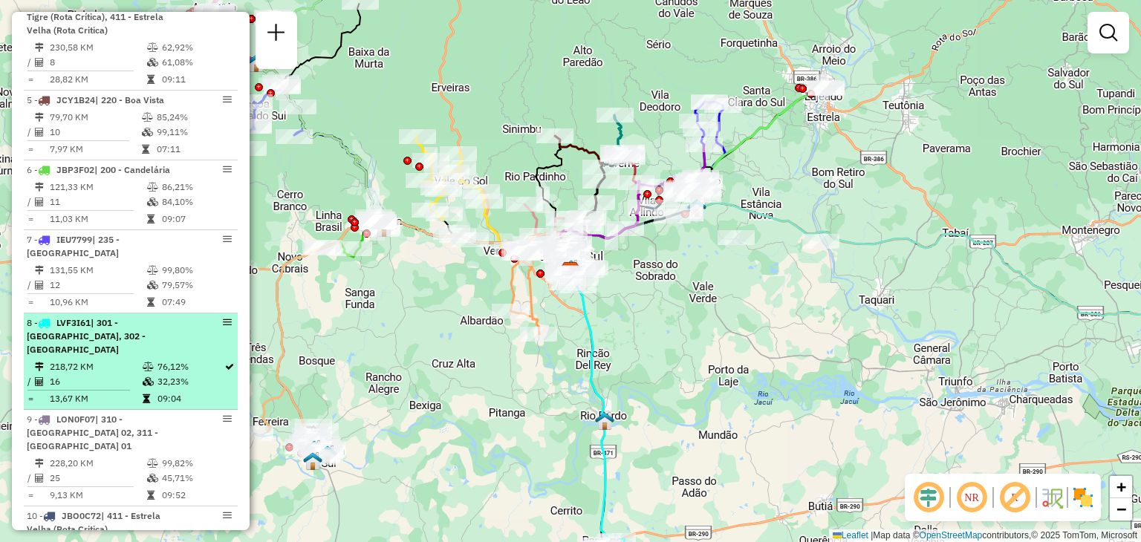
scroll to position [891, 0]
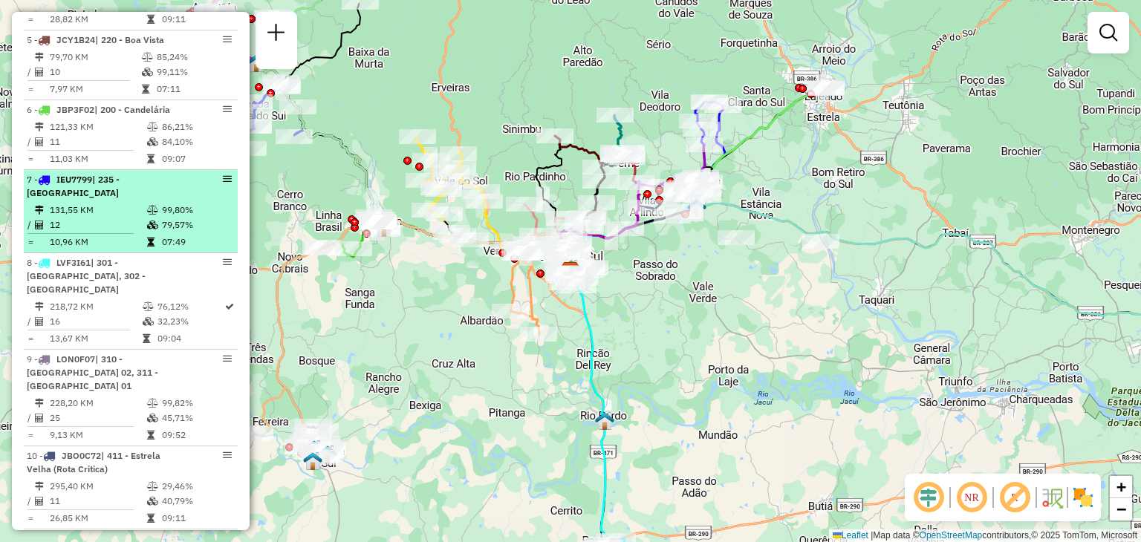
click at [86, 203] on td "131,55 KM" at bounding box center [97, 210] width 97 height 15
select select "**********"
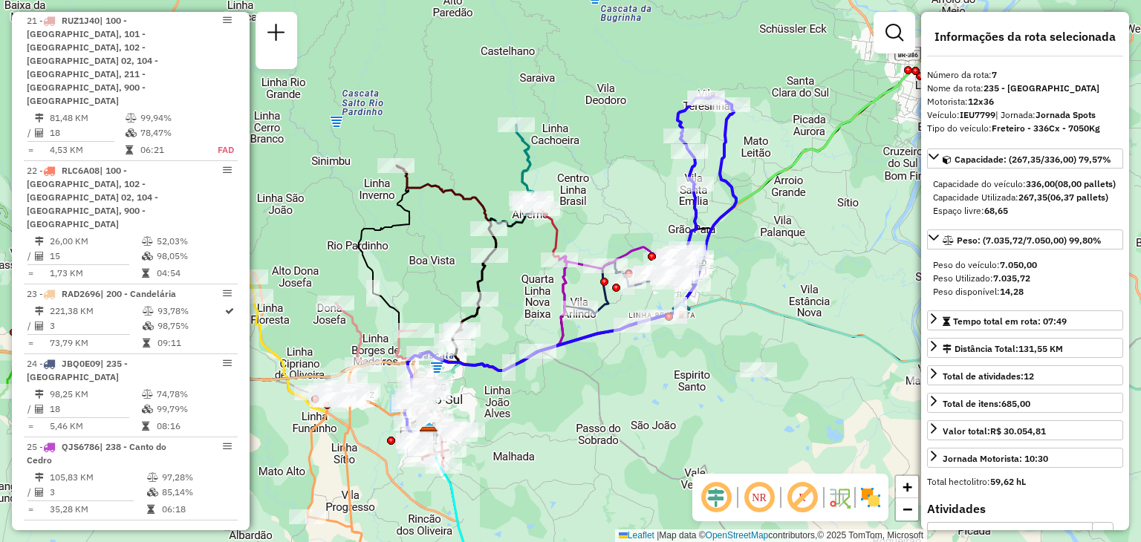
scroll to position [2376, 0]
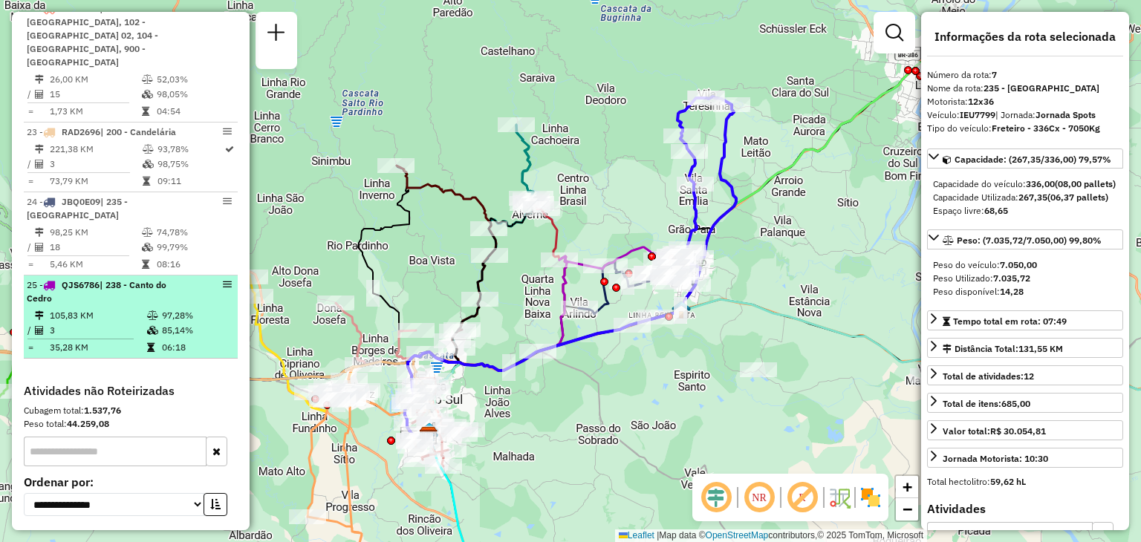
click at [100, 308] on td "105,83 KM" at bounding box center [97, 315] width 97 height 15
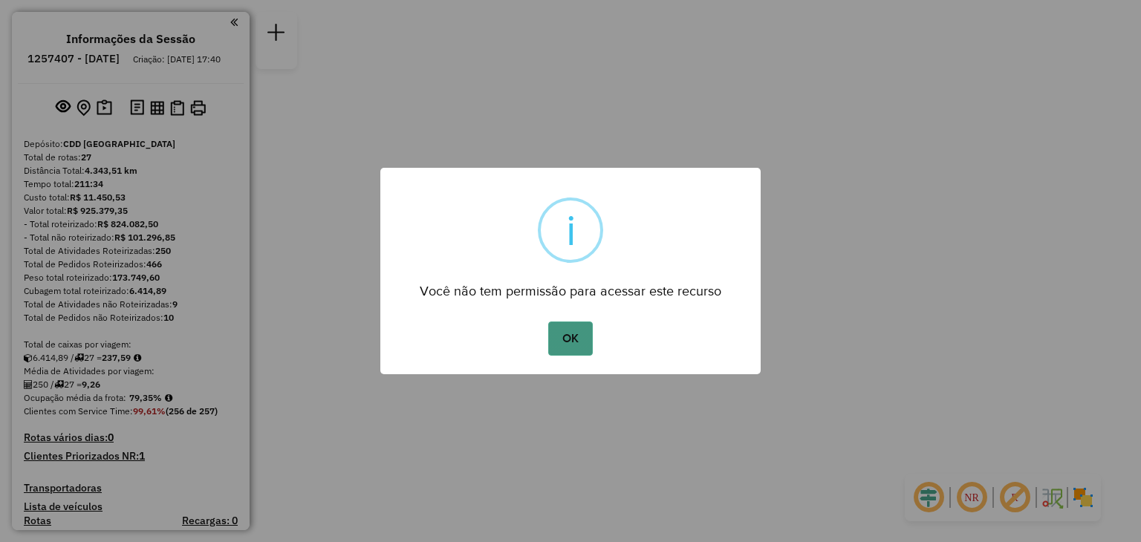
click at [562, 337] on button "OK" at bounding box center [570, 339] width 44 height 34
